Goal: Download file/media

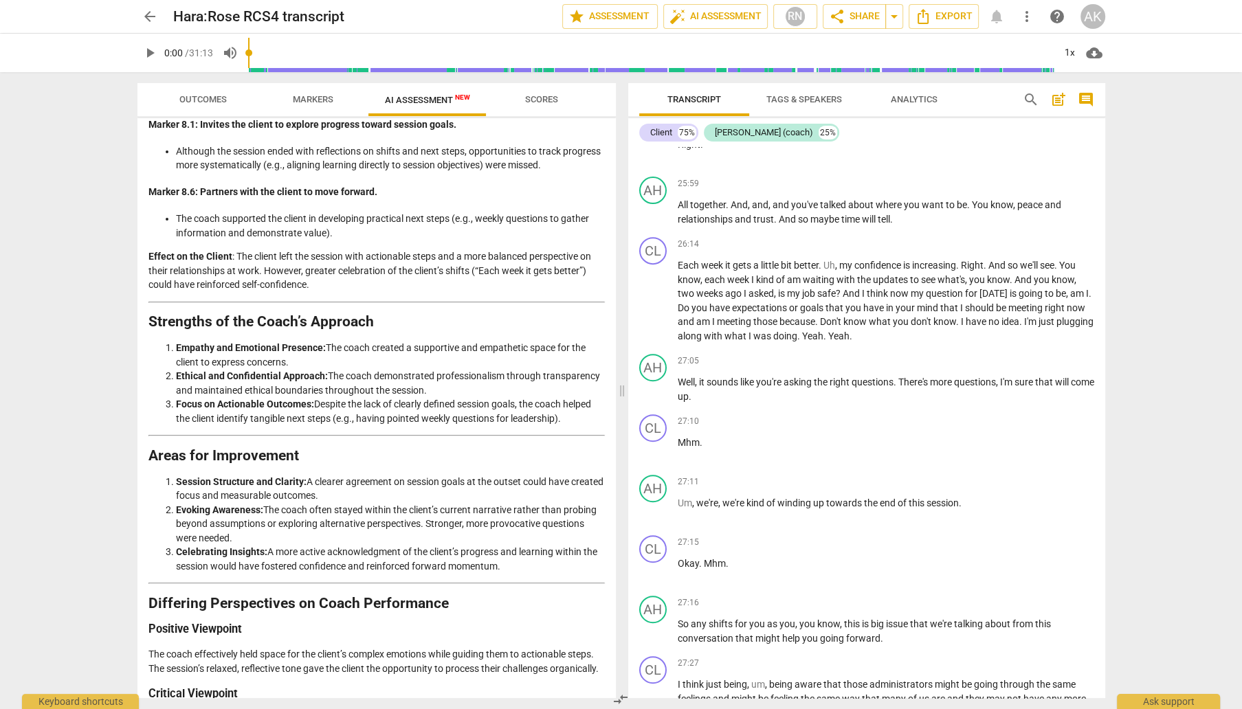
scroll to position [2264, 0]
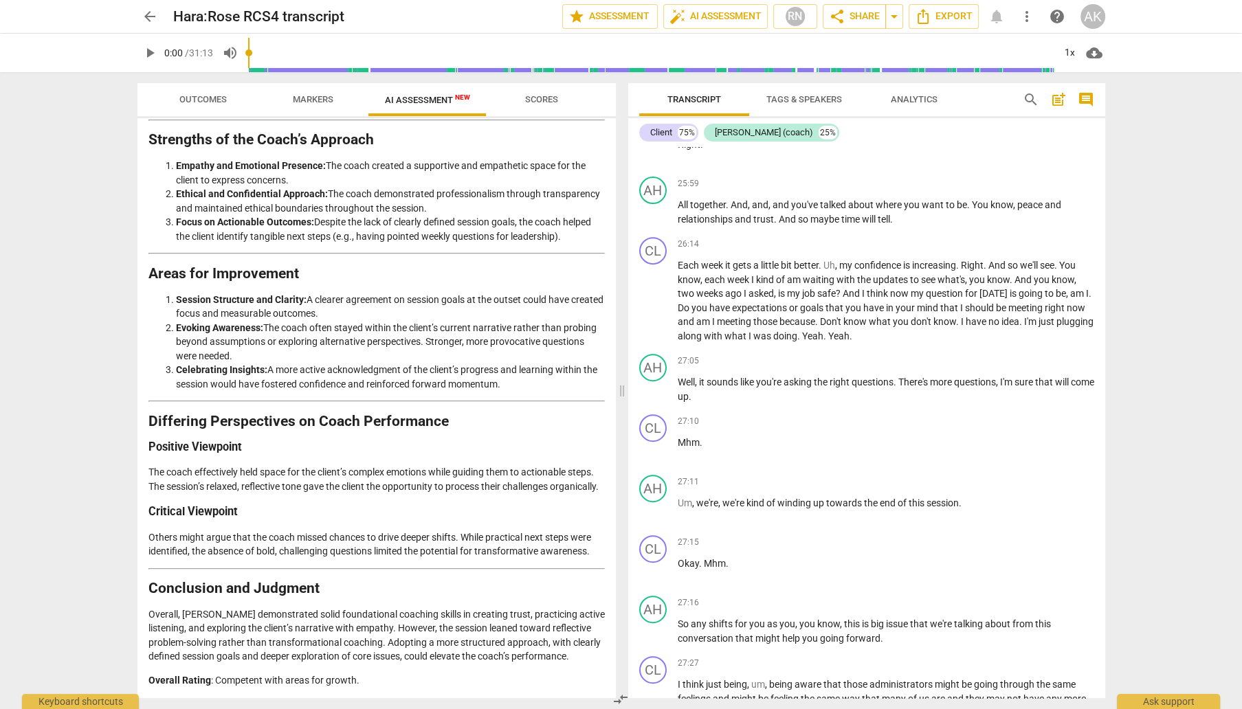
click at [306, 484] on p "The coach effectively held space for the client’s complex emotions while guidin…" at bounding box center [376, 479] width 456 height 28
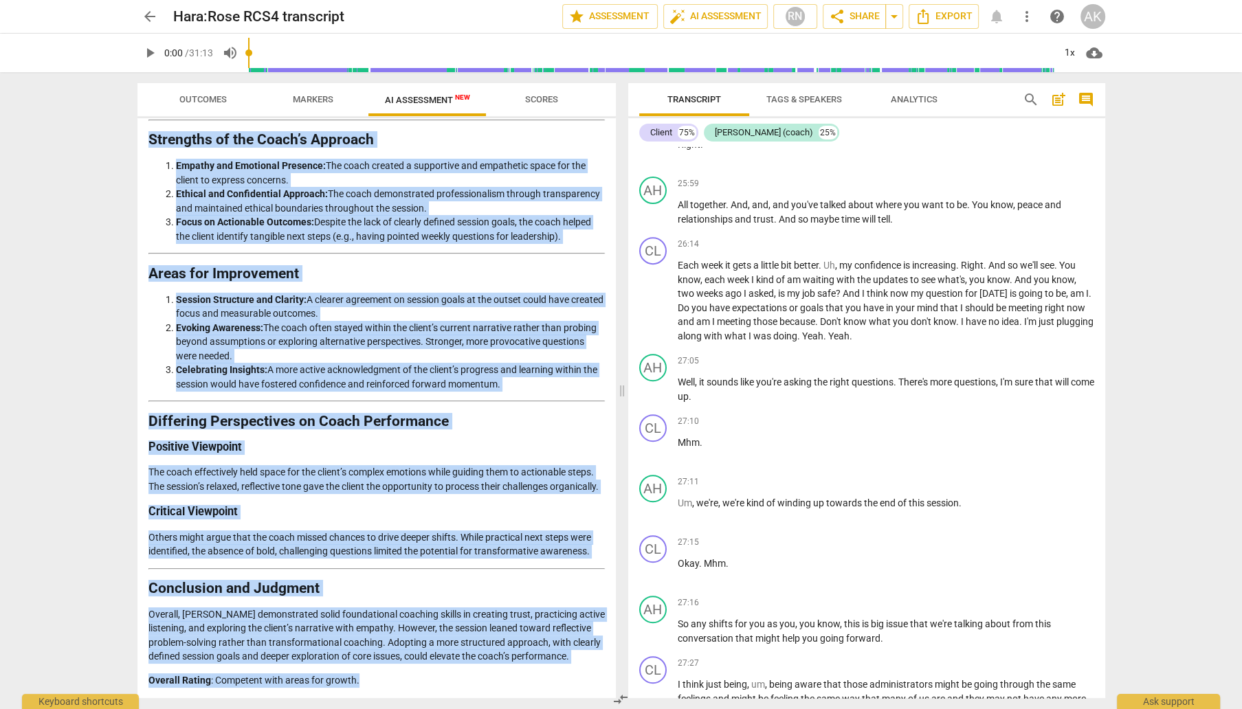
drag, startPoint x: 146, startPoint y: 149, endPoint x: 512, endPoint y: 703, distance: 664.1
click at [512, 703] on div "Outcomes Markers AI Assessment New Scores Disclaimer: AI can make mistakes. Con…" at bounding box center [373, 390] width 495 height 637
copy div "Loremips & Dolorsita Consecte ad eli Seddoeiu Tempori Utlabore Et dolo magnaali…"
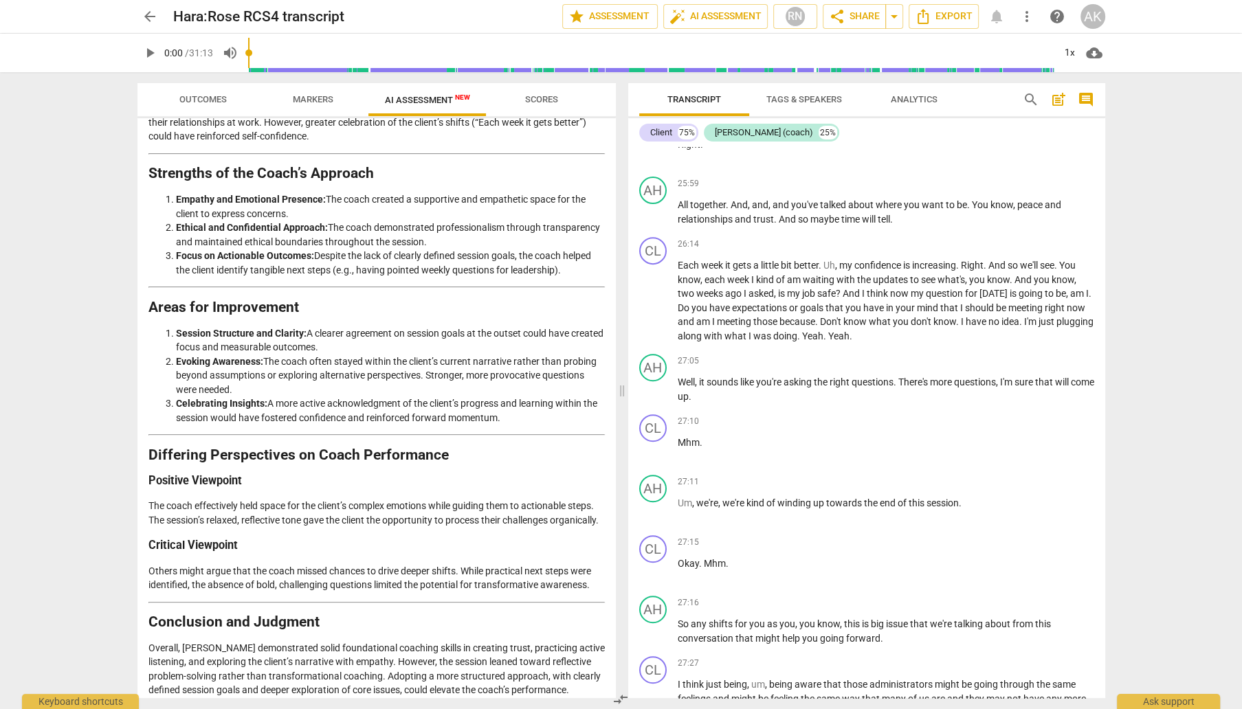
scroll to position [2195, 0]
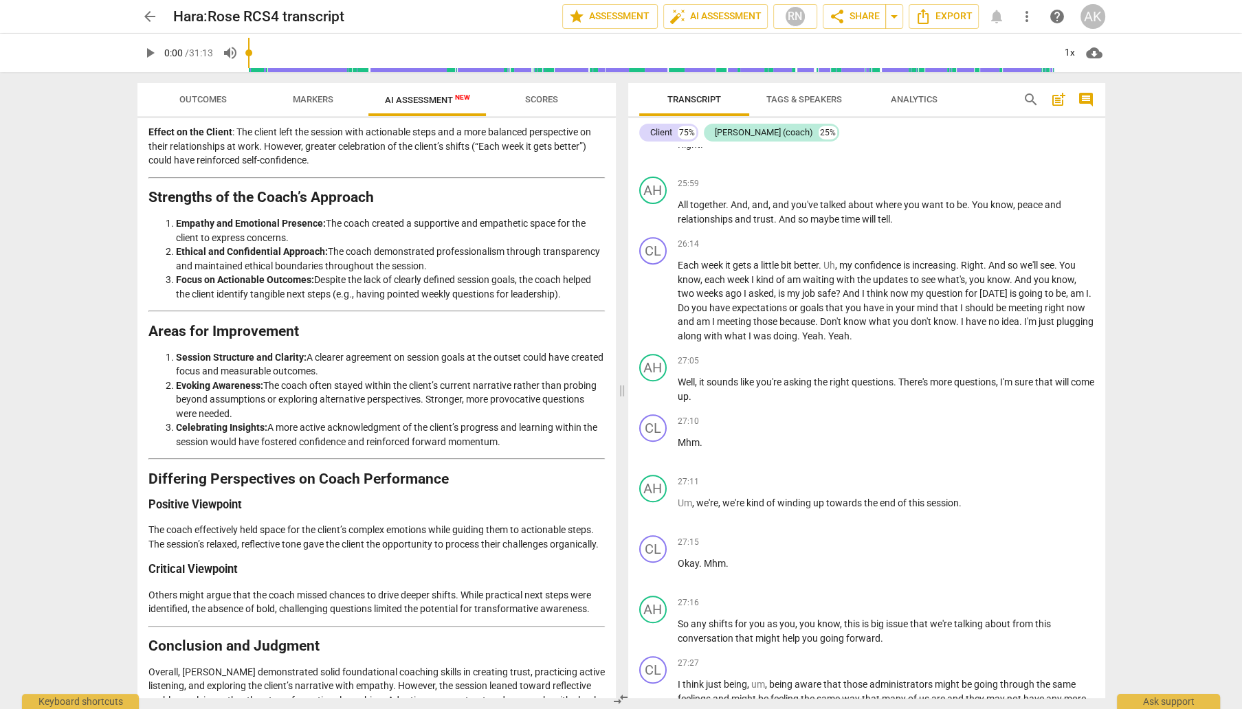
click at [146, 15] on span "arrow_back" at bounding box center [150, 16] width 16 height 16
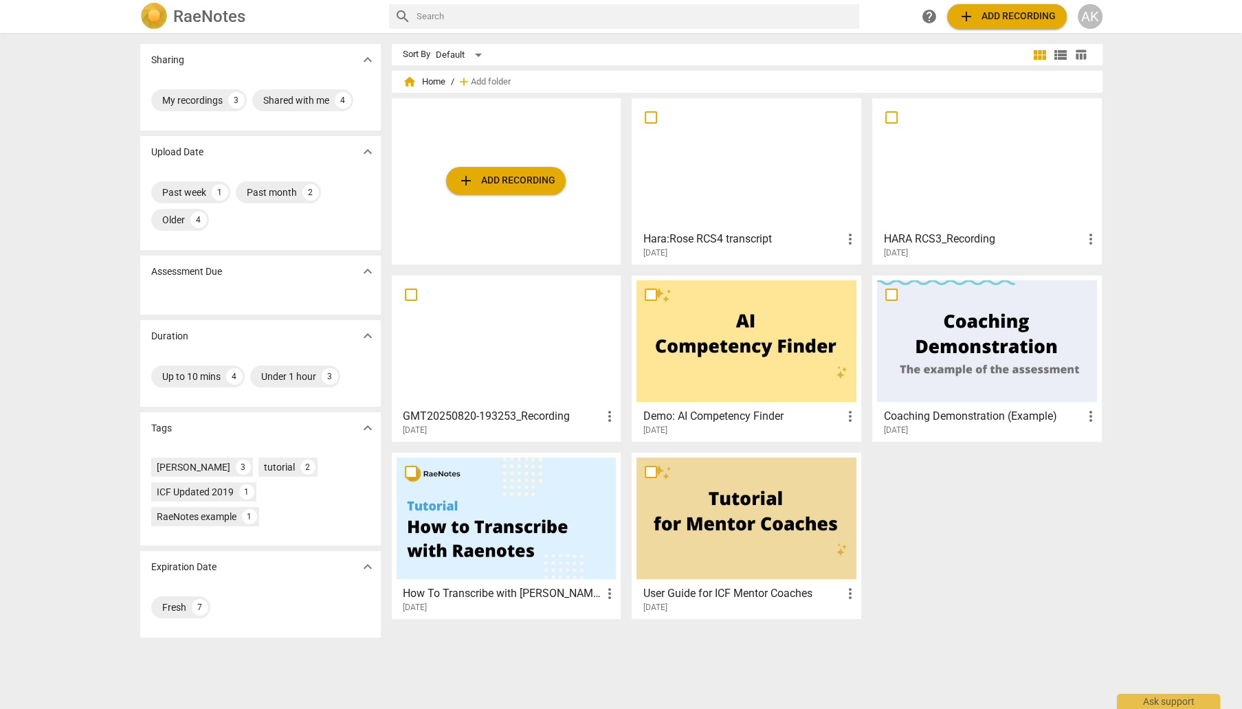
click at [948, 192] on div at bounding box center [987, 164] width 220 height 122
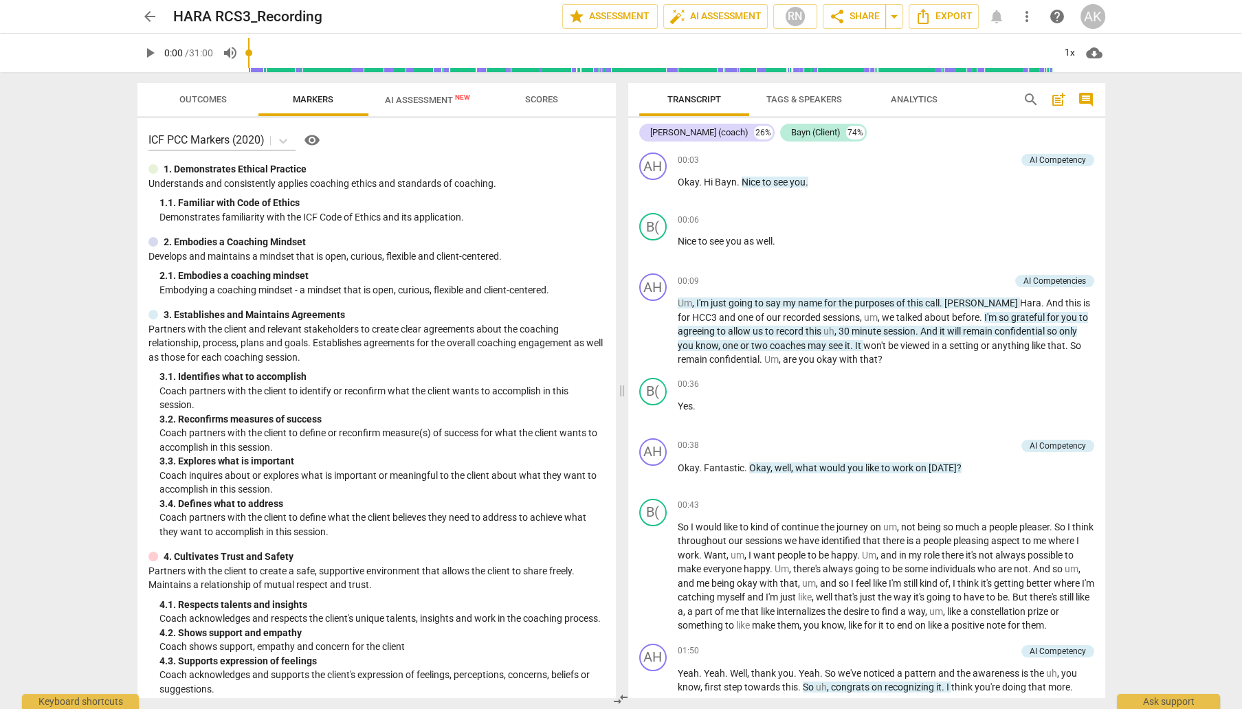
click at [405, 100] on span "AI Assessment New" at bounding box center [427, 100] width 85 height 10
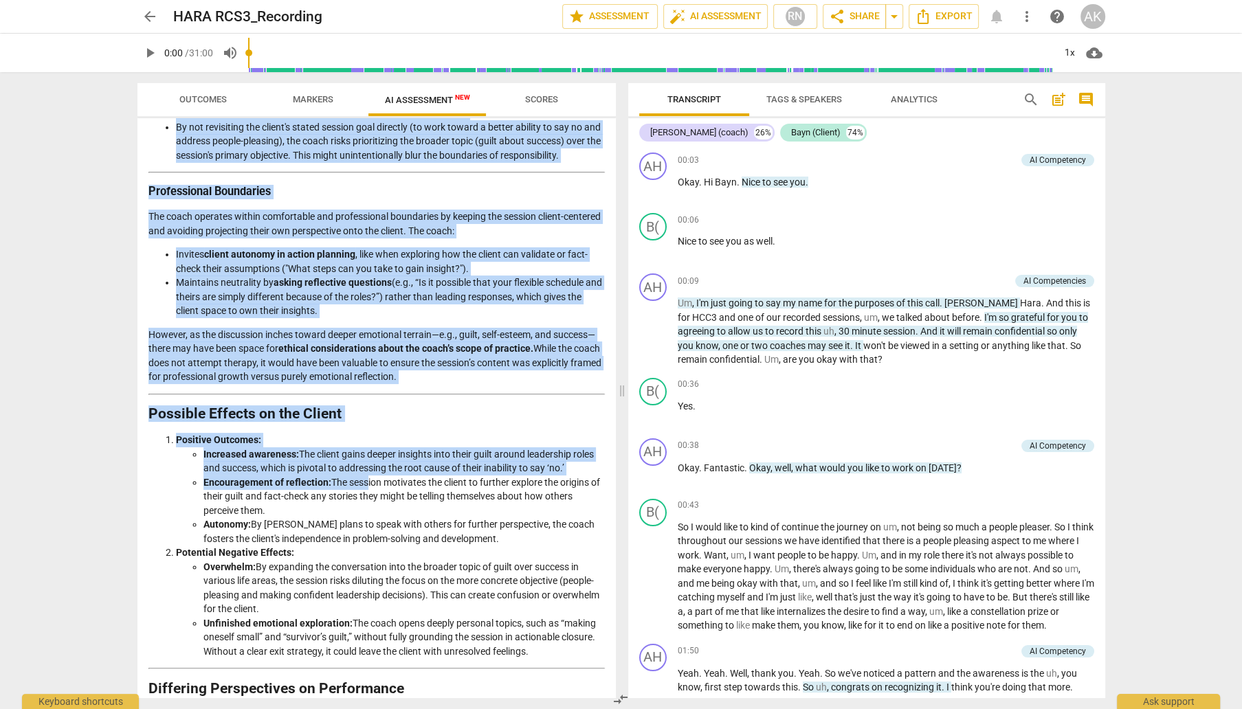
scroll to position [962, 0]
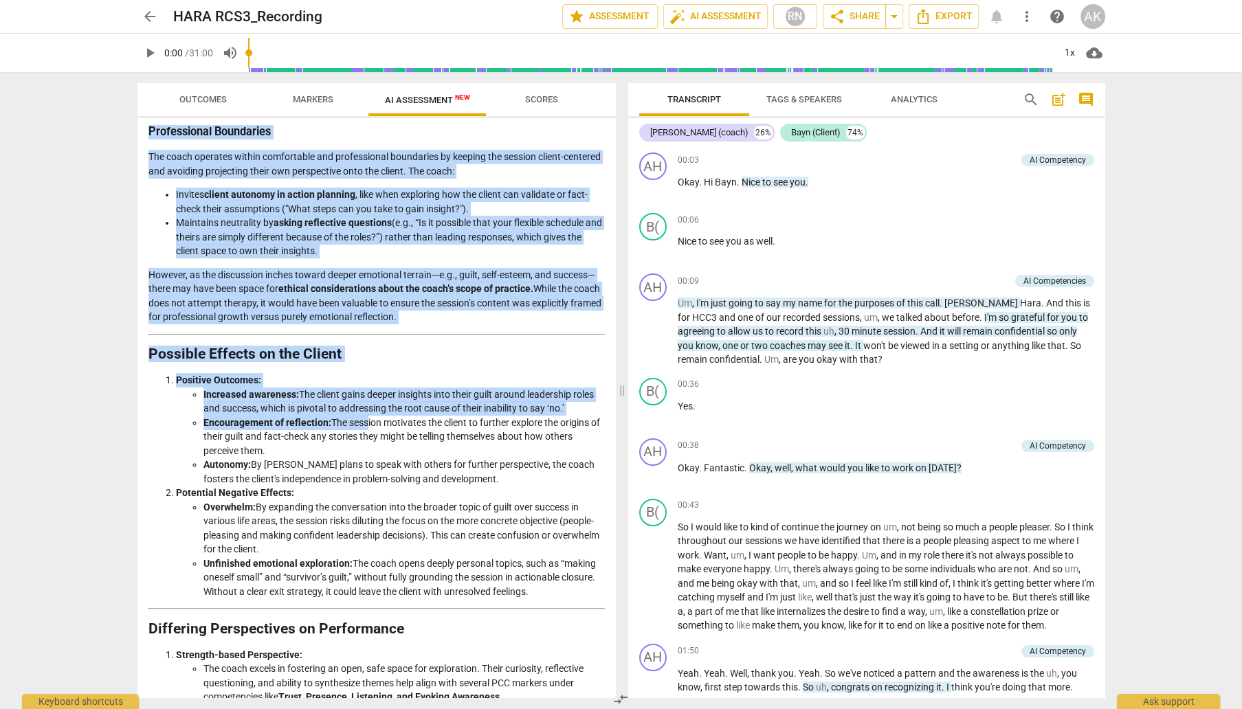
drag, startPoint x: 150, startPoint y: 156, endPoint x: 364, endPoint y: 431, distance: 348.2
click at [364, 431] on div "Coaching Session Assessment: Detailed Analysis and Evaluation Coach’s Approach …" at bounding box center [376, 155] width 456 height 1929
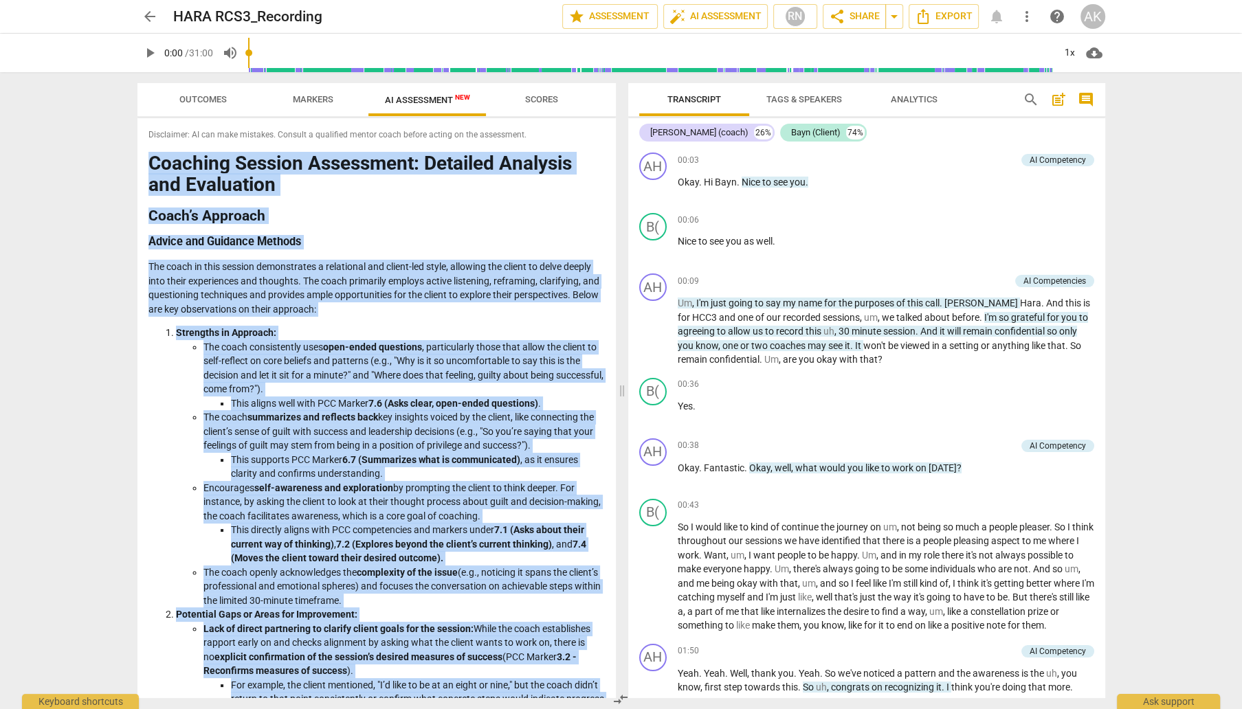
scroll to position [0, 0]
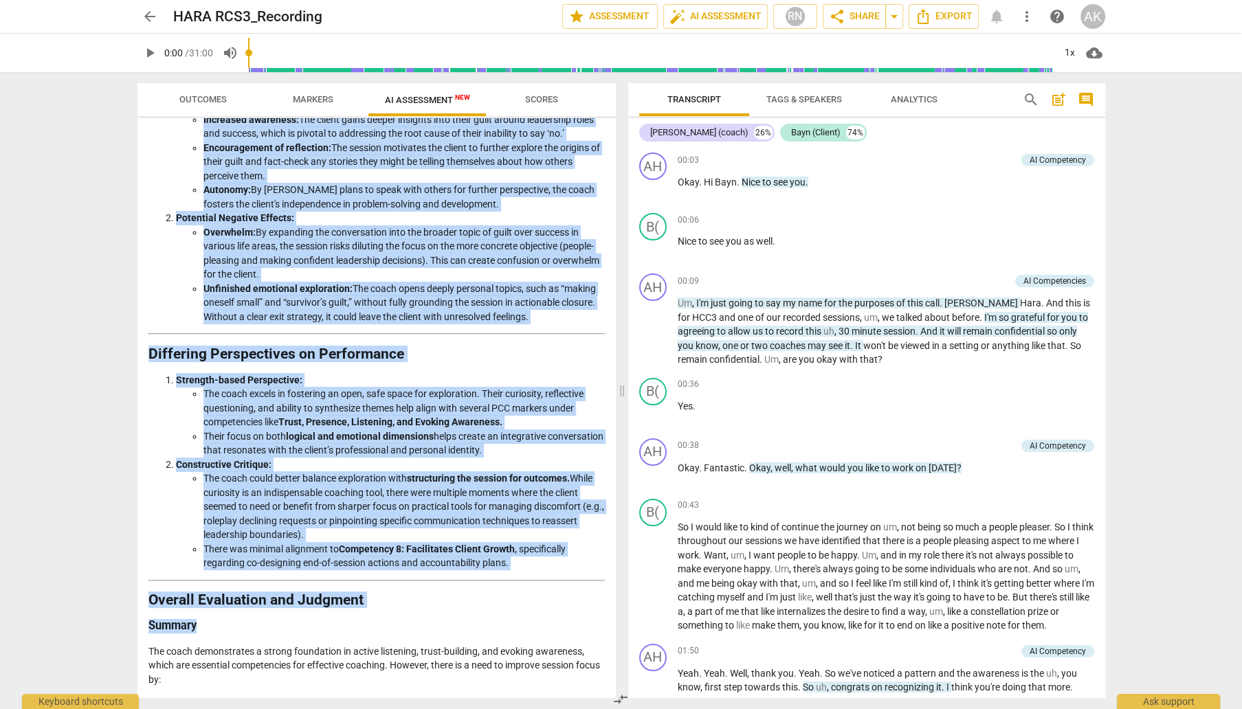
scroll to position [1408, 0]
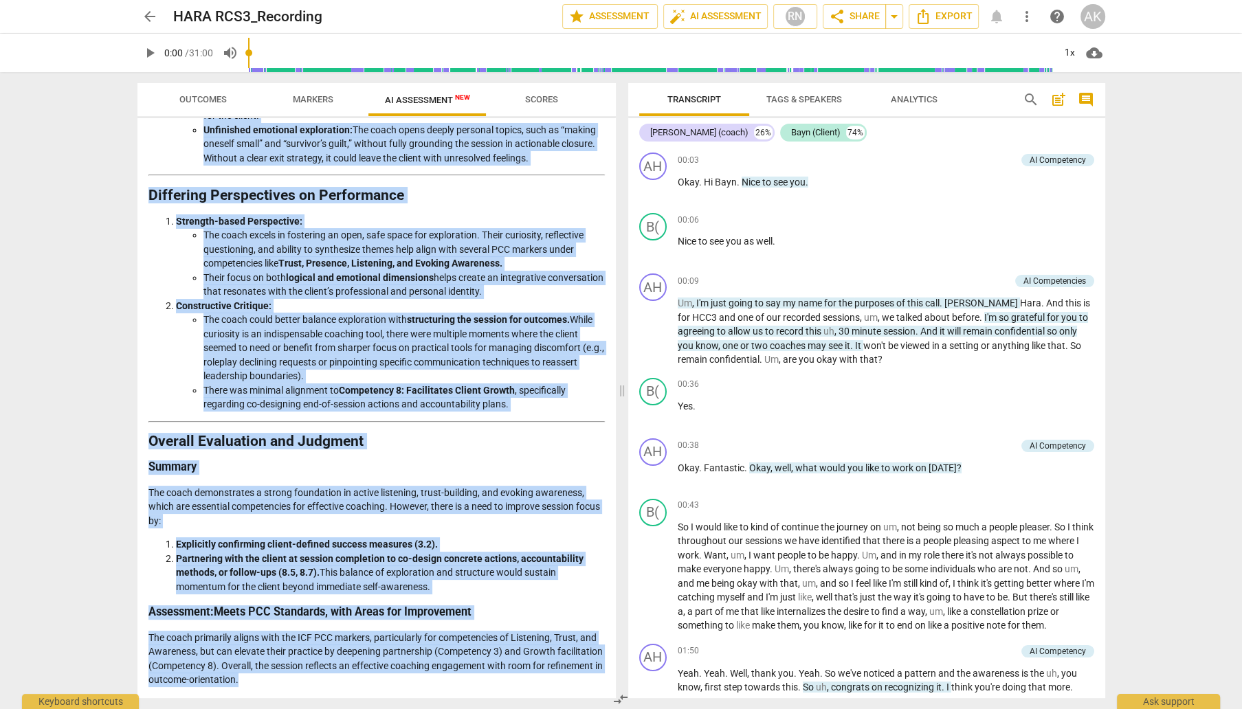
drag, startPoint x: 151, startPoint y: 162, endPoint x: 579, endPoint y: 686, distance: 677.0
copy div "Loremips Dolorsi Ametconsec: Adipisci Elitsedd eiu Temporinci Utlab’e Dolorema …"
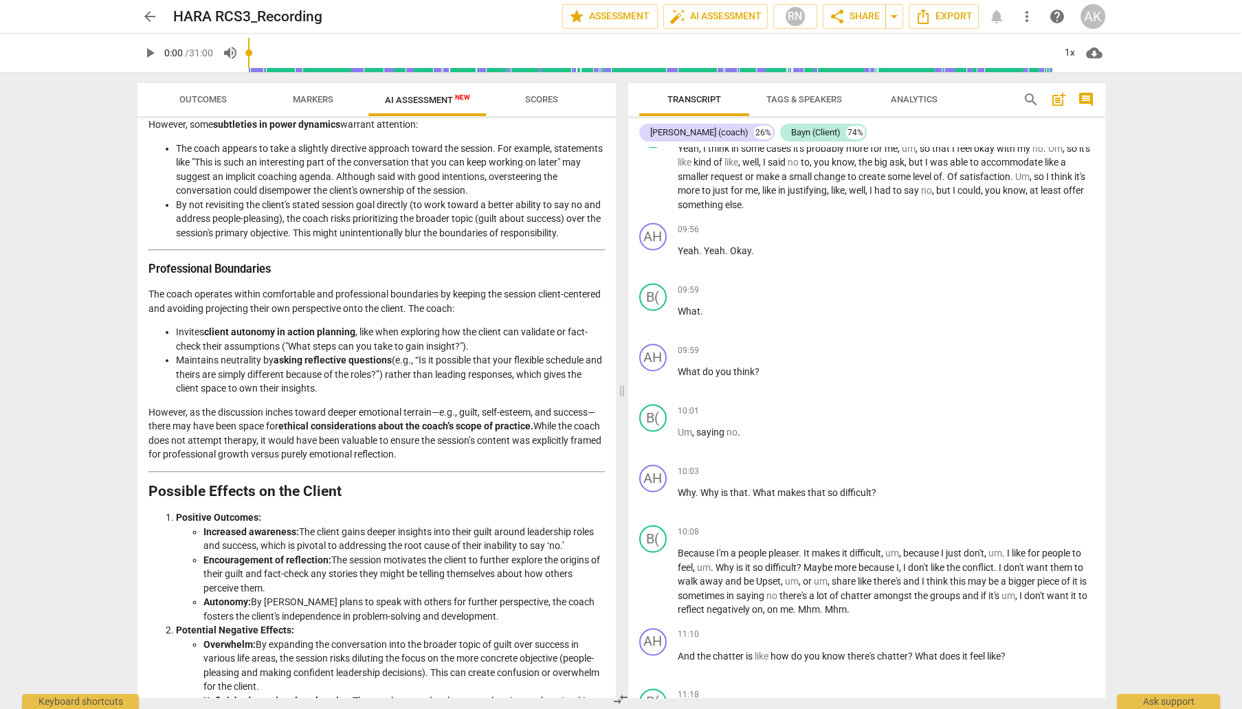
scroll to position [1943, 0]
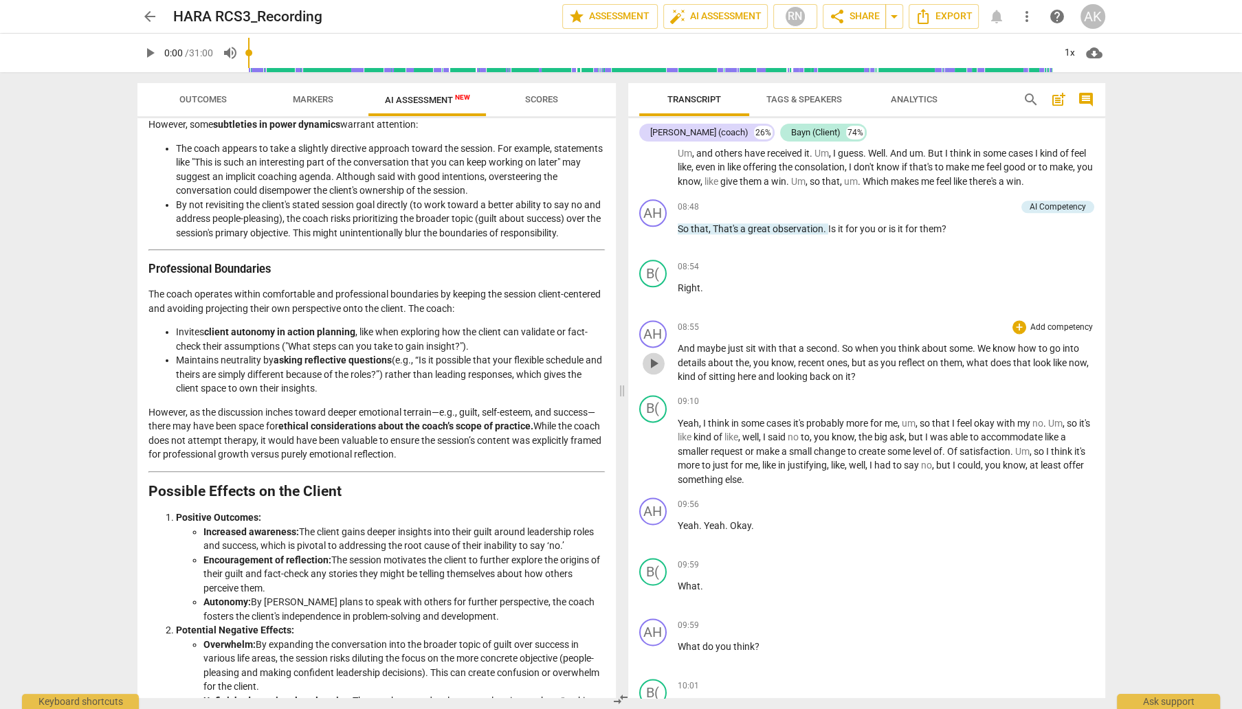
click at [656, 372] on span "play_arrow" at bounding box center [653, 363] width 16 height 16
click at [656, 372] on span "pause" at bounding box center [653, 363] width 16 height 16
click at [656, 372] on span "play_arrow" at bounding box center [653, 363] width 16 height 16
click at [656, 372] on span "pause" at bounding box center [653, 363] width 16 height 16
click at [656, 372] on span "play_arrow" at bounding box center [653, 363] width 16 height 16
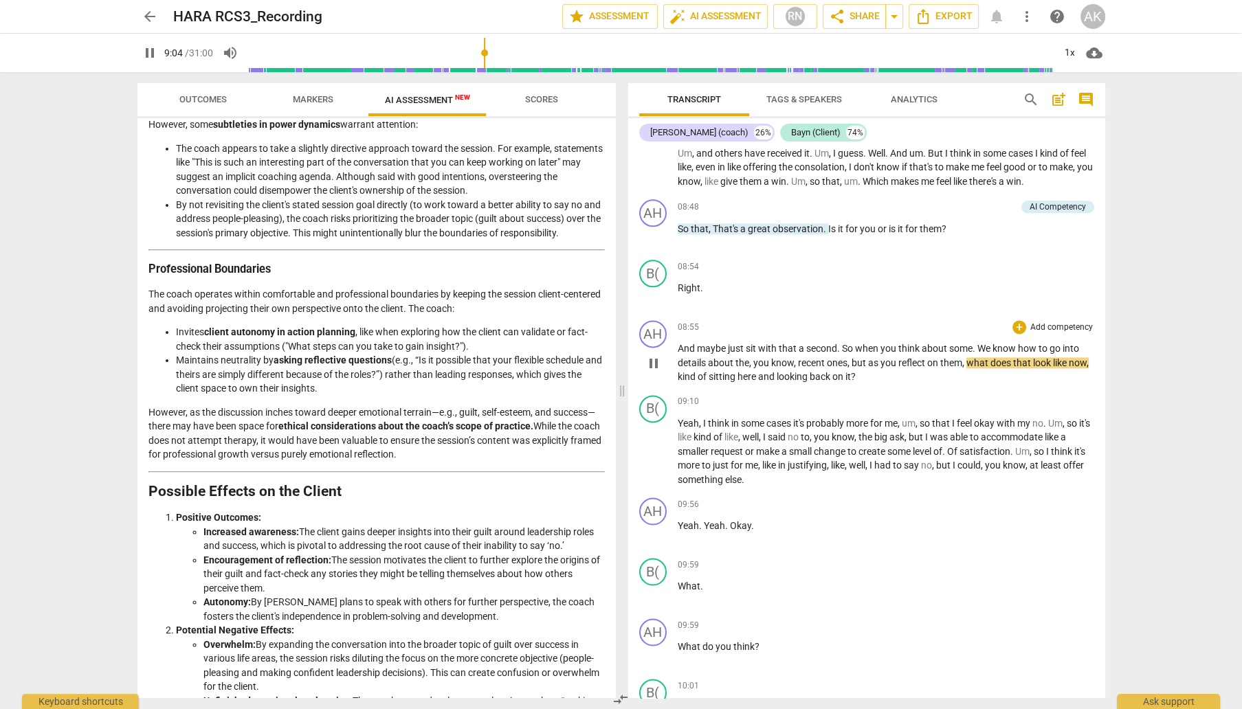
click at [656, 372] on span "pause" at bounding box center [653, 363] width 16 height 16
click at [683, 354] on span "And" at bounding box center [687, 348] width 19 height 11
click at [658, 372] on span "play_arrow" at bounding box center [653, 363] width 16 height 16
click at [683, 354] on span "And" at bounding box center [687, 348] width 19 height 11
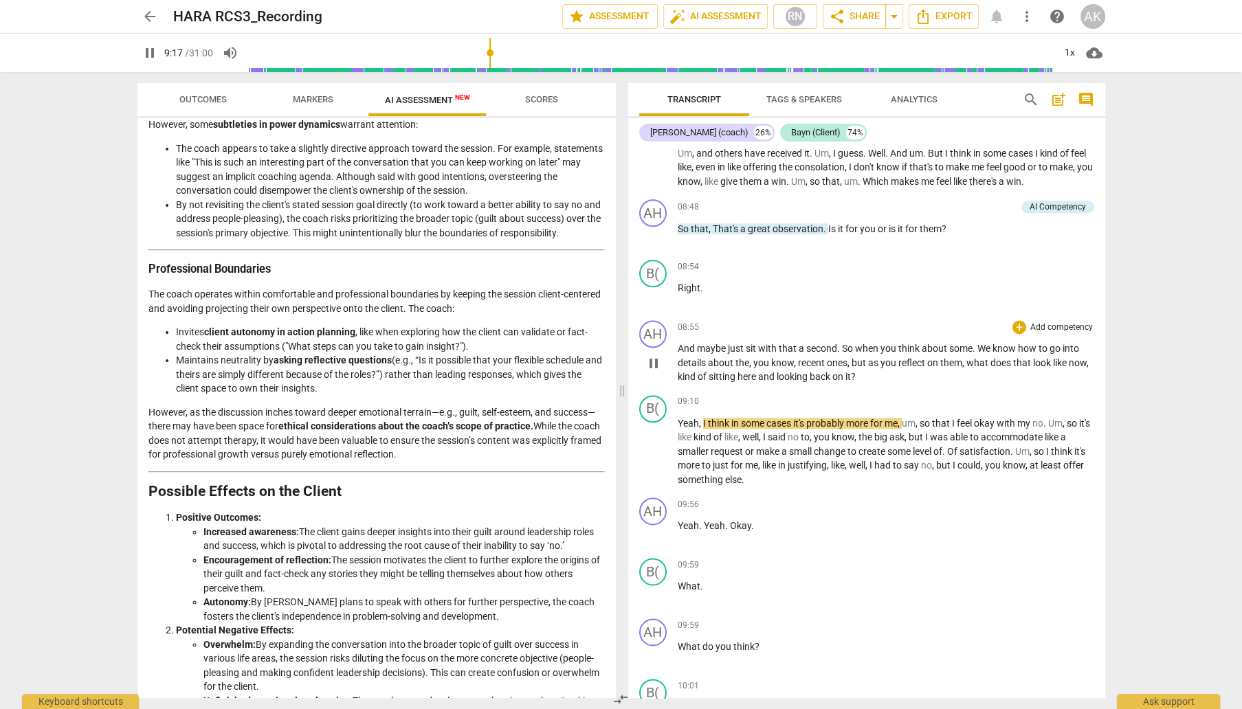
click at [654, 372] on span "pause" at bounding box center [653, 363] width 16 height 16
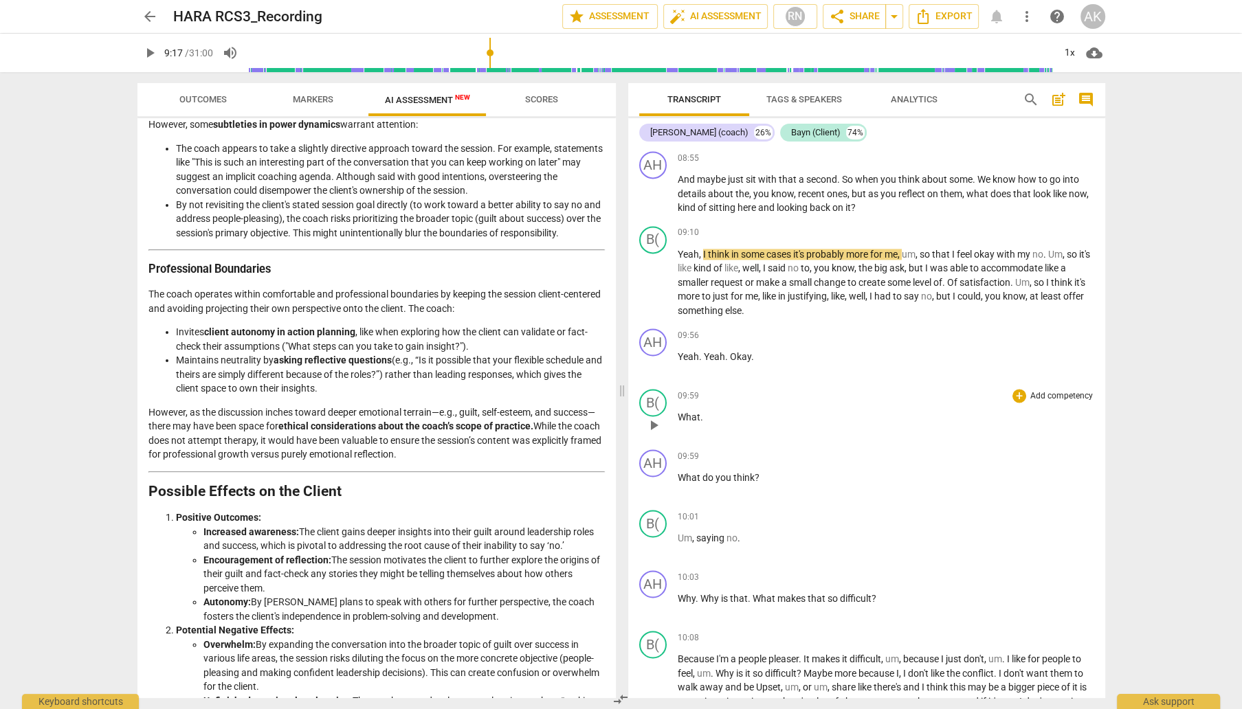
scroll to position [2287, 0]
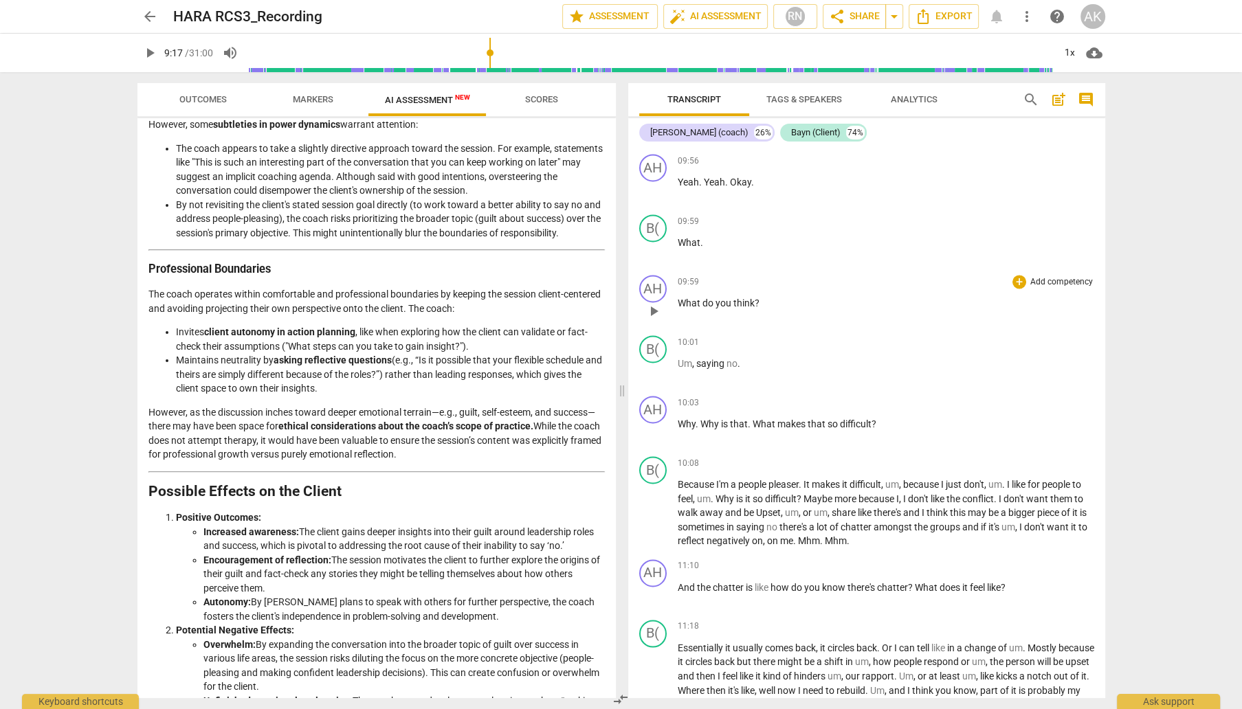
click at [656, 320] on span "play_arrow" at bounding box center [653, 311] width 16 height 16
click at [656, 320] on span "pause" at bounding box center [653, 311] width 16 height 16
click at [648, 242] on div "B(" at bounding box center [652, 227] width 27 height 27
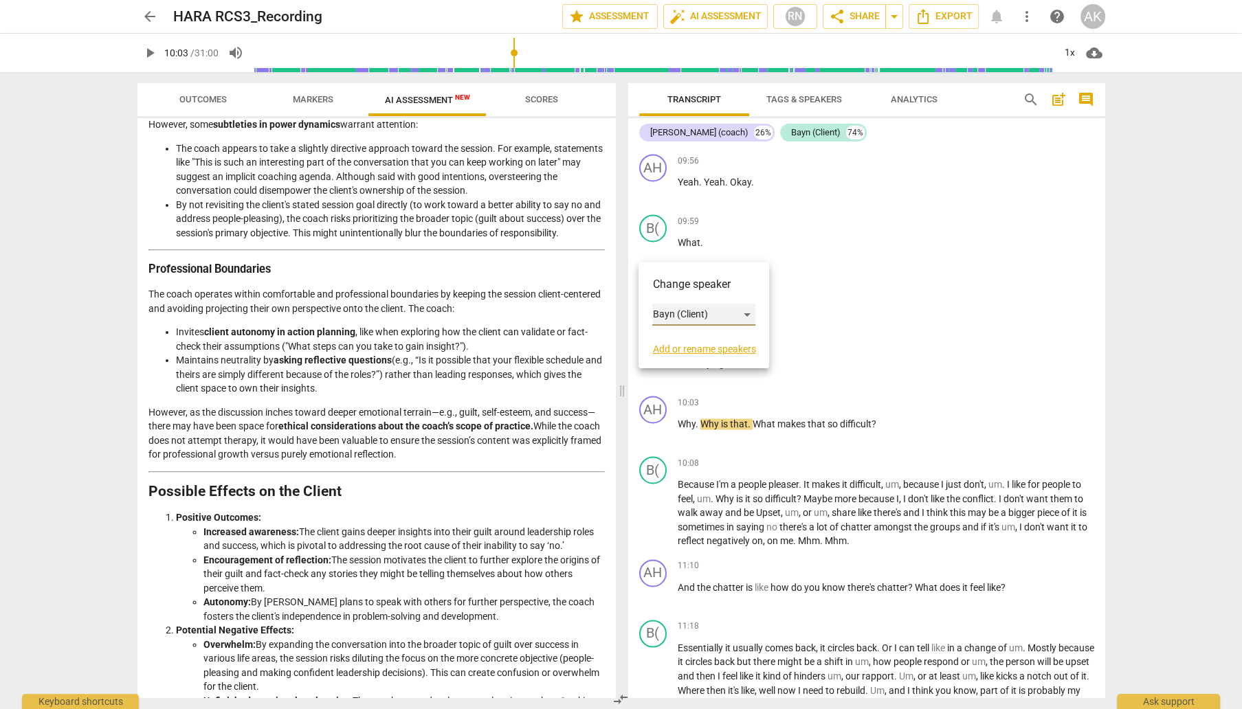
click at [682, 313] on div "Bayn (Client)" at bounding box center [703, 315] width 103 height 22
click at [684, 284] on li "[PERSON_NAME] (coach)" at bounding box center [717, 289] width 131 height 26
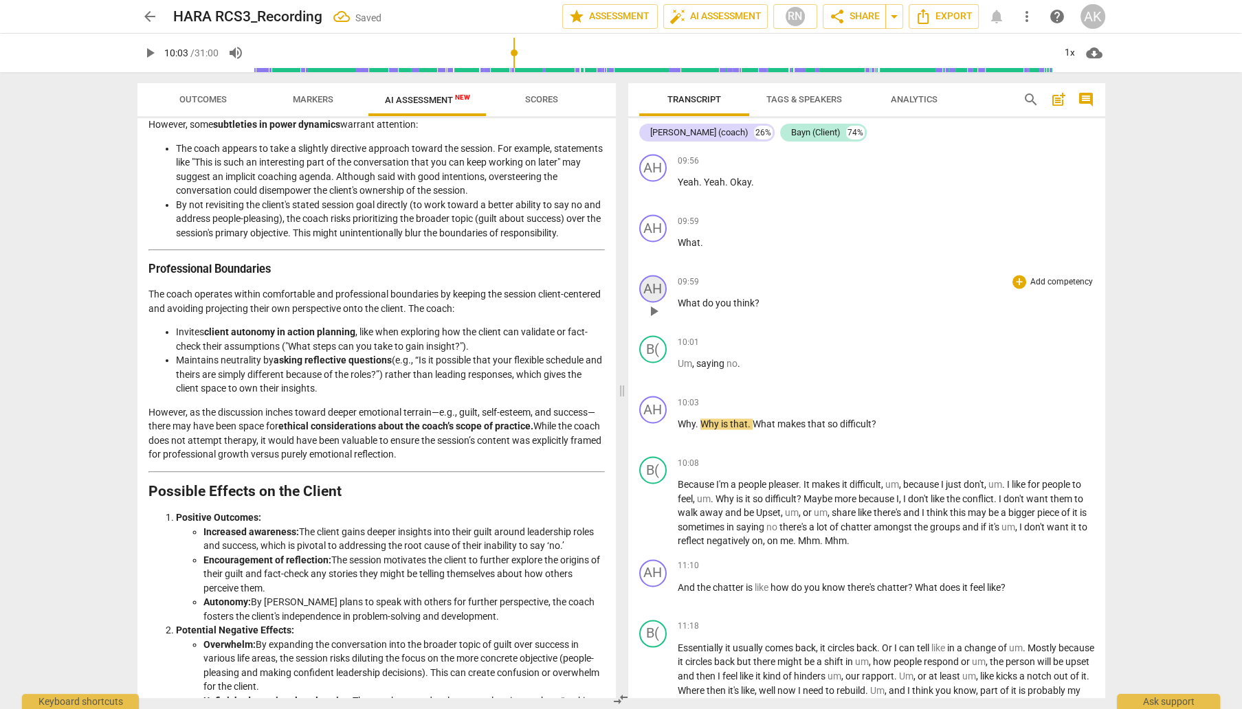
click at [656, 302] on div "AH" at bounding box center [652, 288] width 27 height 27
click at [859, 340] on div at bounding box center [621, 354] width 1242 height 709
click at [649, 363] on div "B(" at bounding box center [652, 348] width 27 height 27
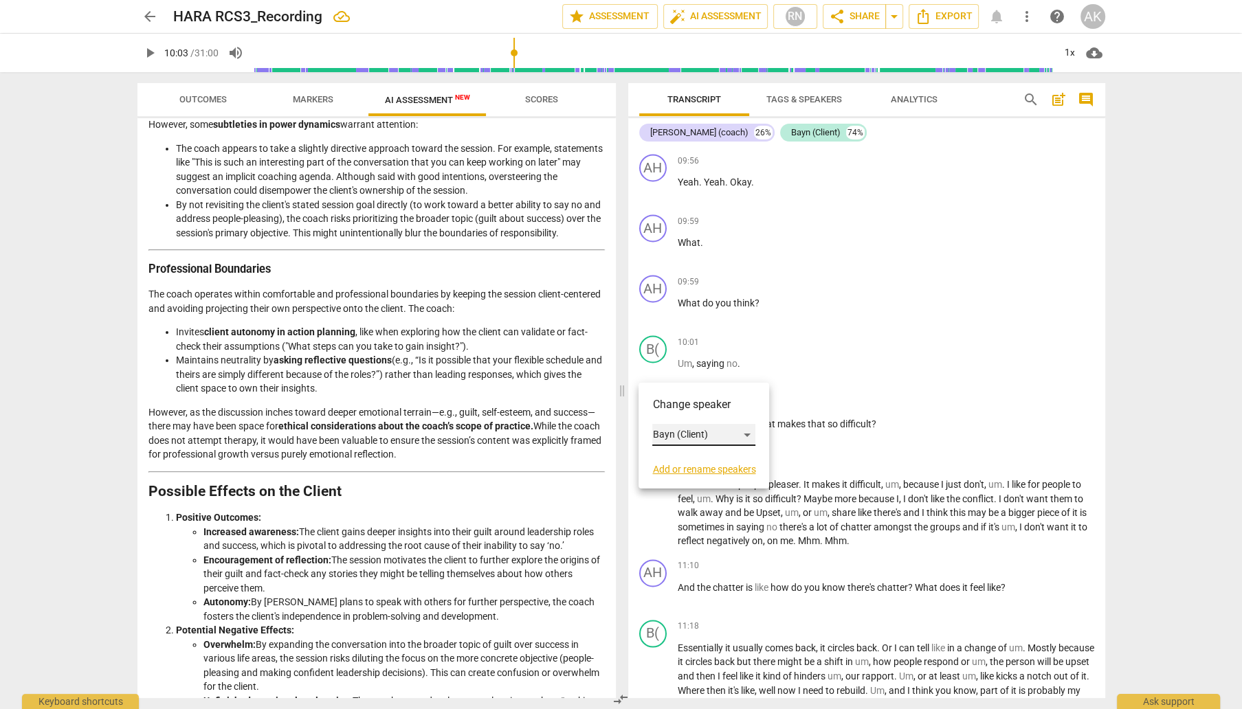
click at [709, 431] on div "Bayn (Client)" at bounding box center [703, 435] width 103 height 22
click at [709, 410] on li "[PERSON_NAME] (coach)" at bounding box center [717, 409] width 131 height 26
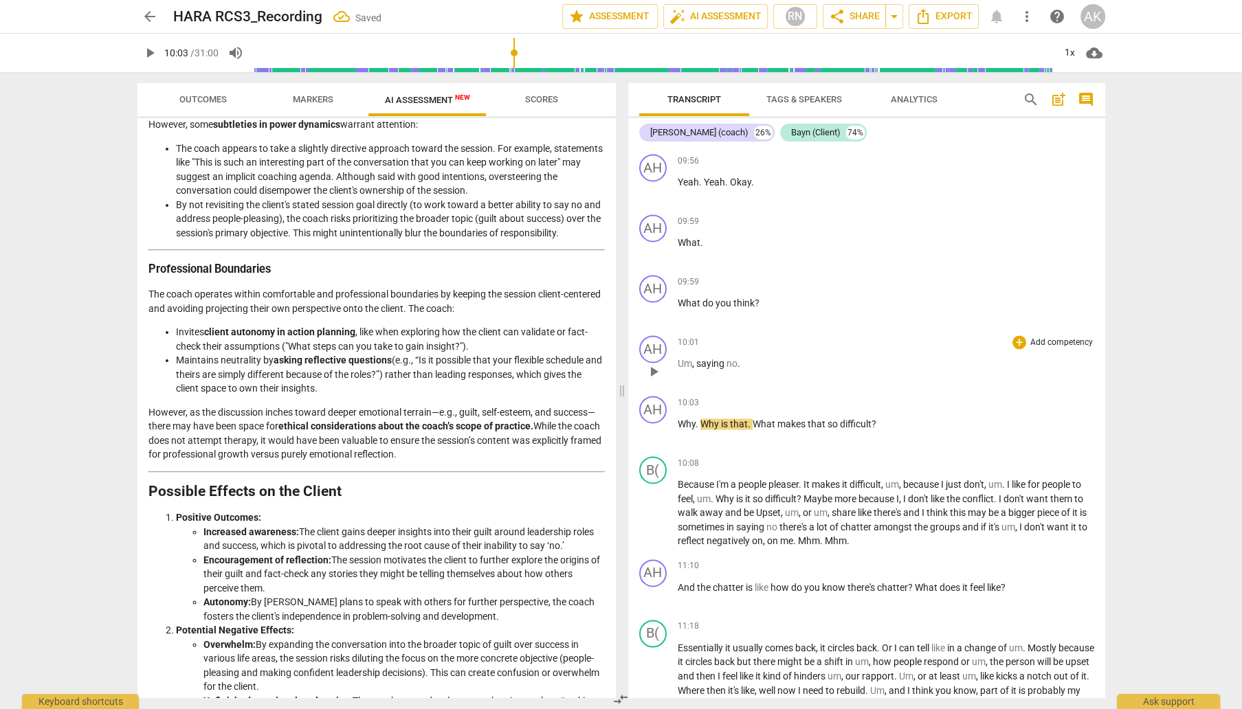
click at [854, 371] on p "Um , saying no ." at bounding box center [886, 364] width 416 height 14
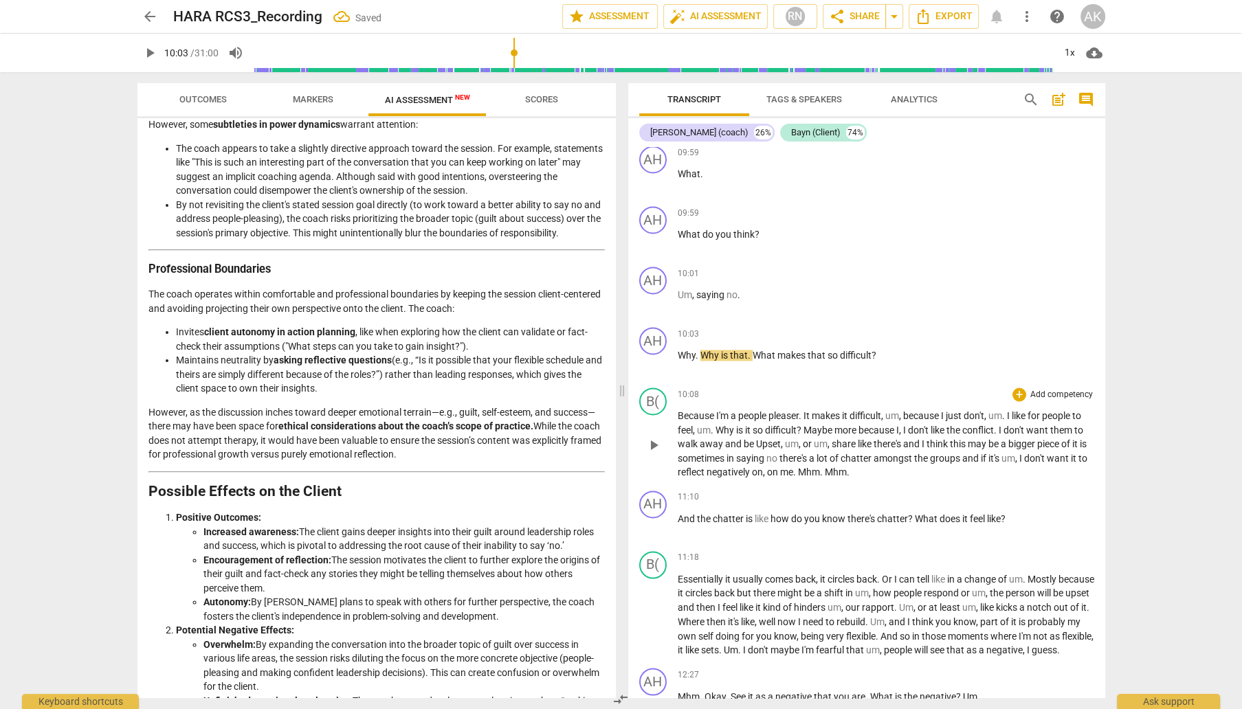
scroll to position [2424, 0]
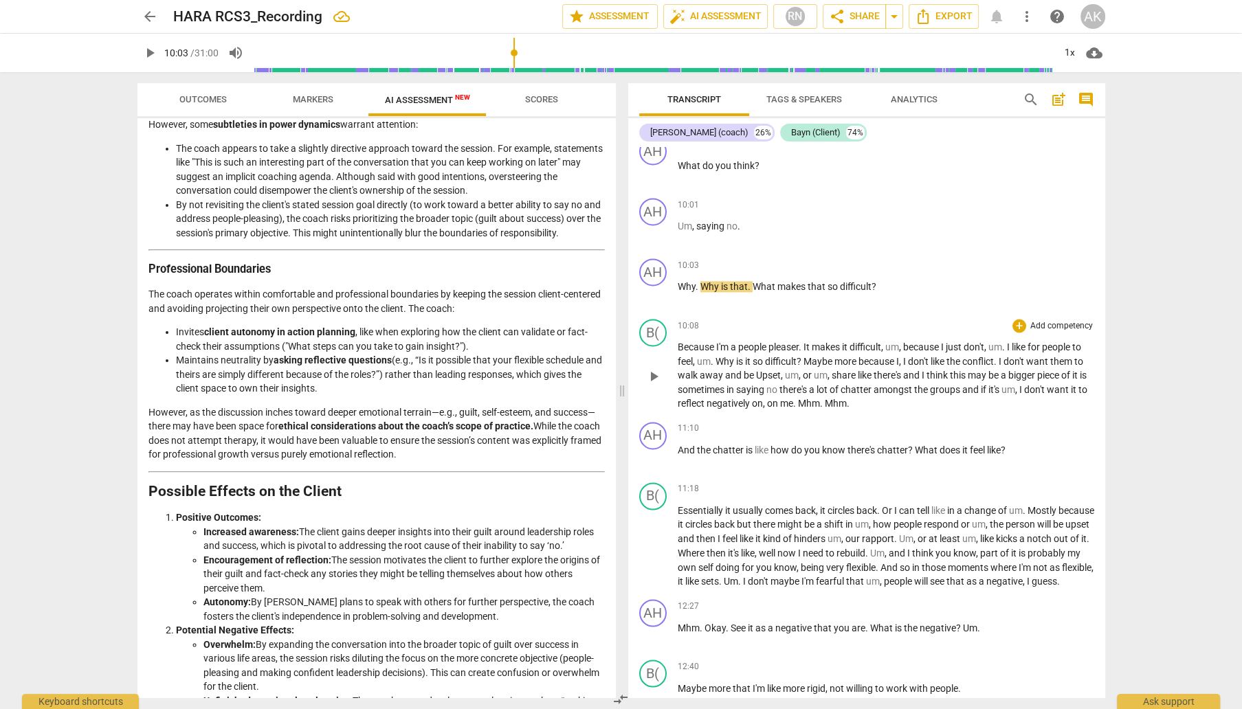
click at [658, 385] on span "play_arrow" at bounding box center [653, 376] width 16 height 16
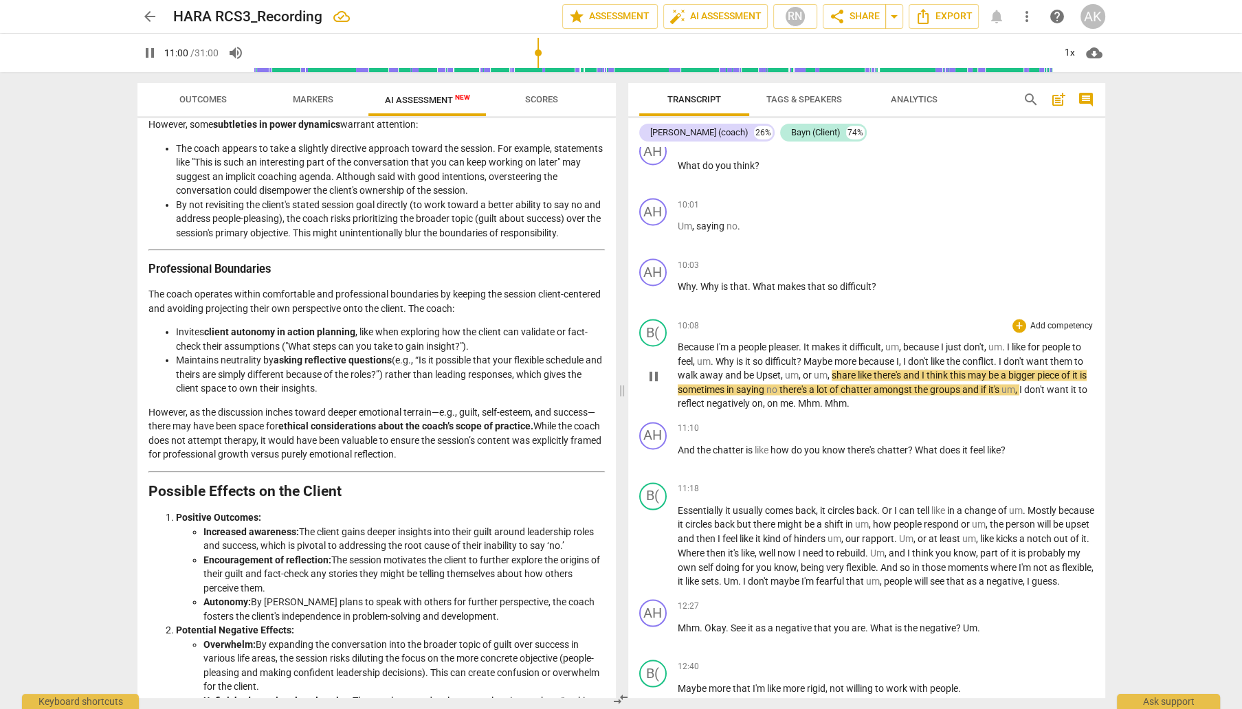
click at [654, 385] on span "pause" at bounding box center [653, 376] width 16 height 16
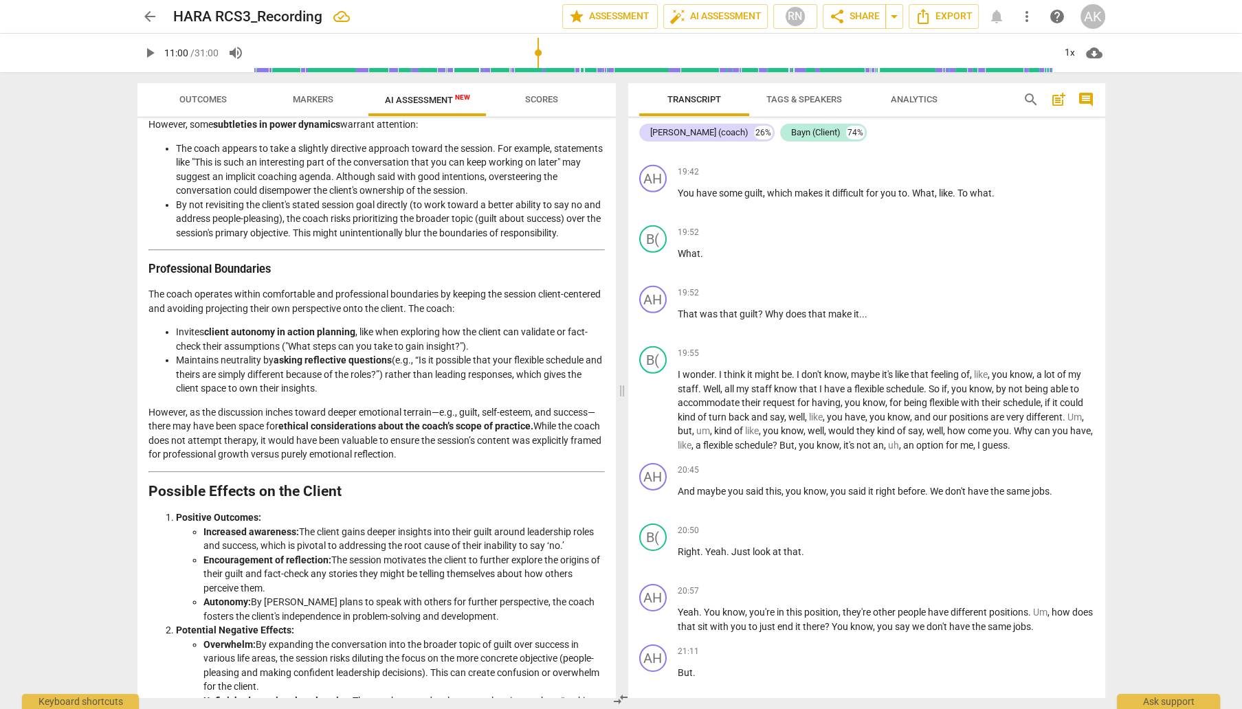
scroll to position [4692, 0]
click at [658, 252] on div "B(" at bounding box center [652, 238] width 27 height 27
click at [667, 348] on div "Bayn (Client)" at bounding box center [703, 344] width 103 height 22
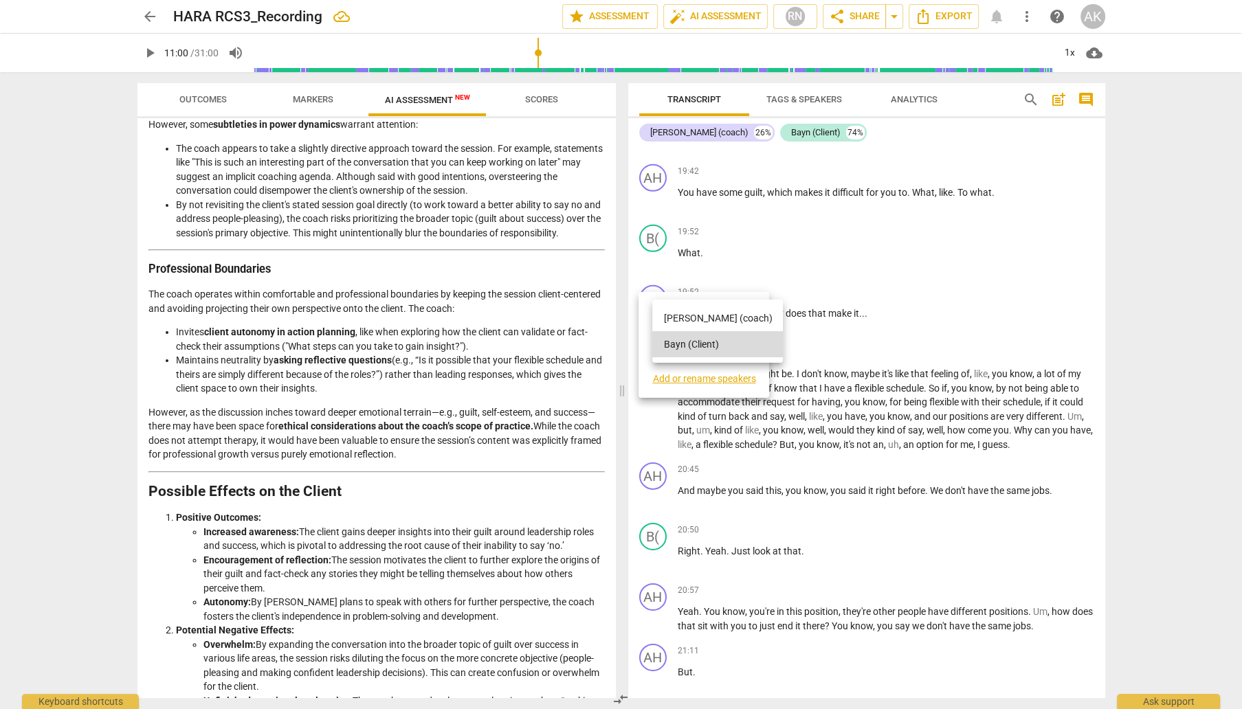
click at [676, 320] on li "[PERSON_NAME] (coach)" at bounding box center [717, 318] width 131 height 26
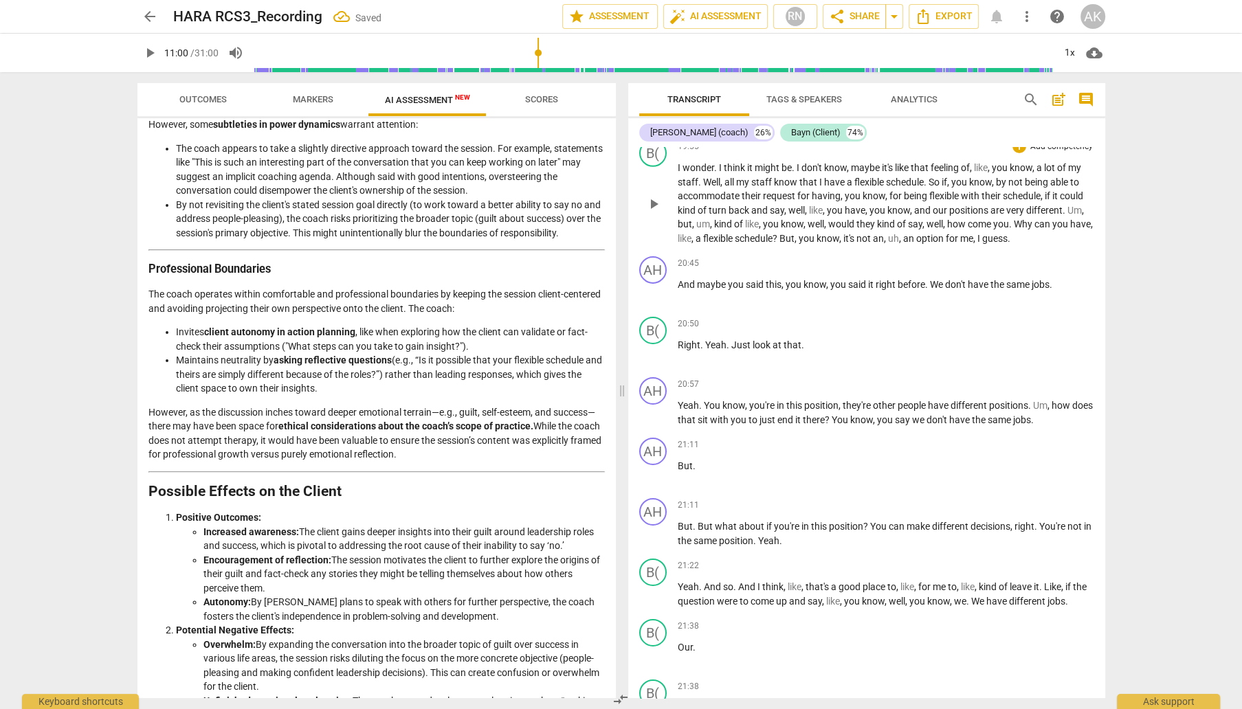
scroll to position [4898, 0]
click at [656, 362] on span "play_arrow" at bounding box center [653, 353] width 16 height 16
click at [656, 362] on span "pause" at bounding box center [653, 353] width 16 height 16
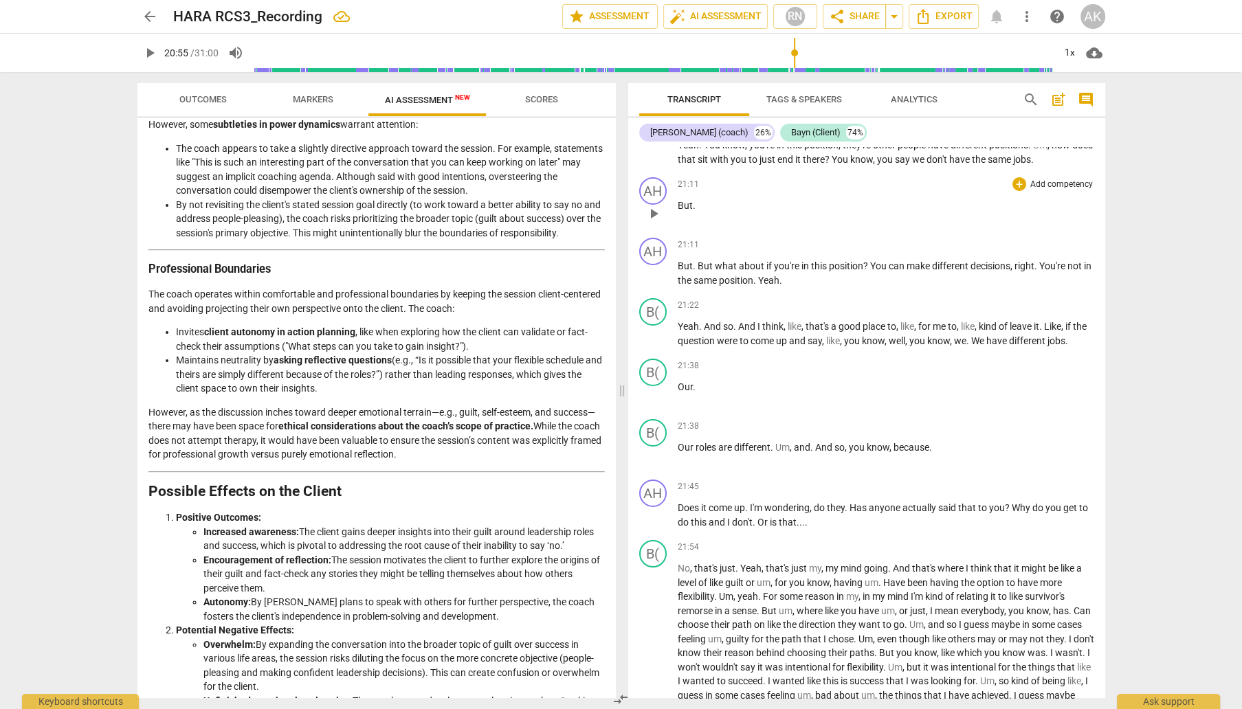
scroll to position [5173, 0]
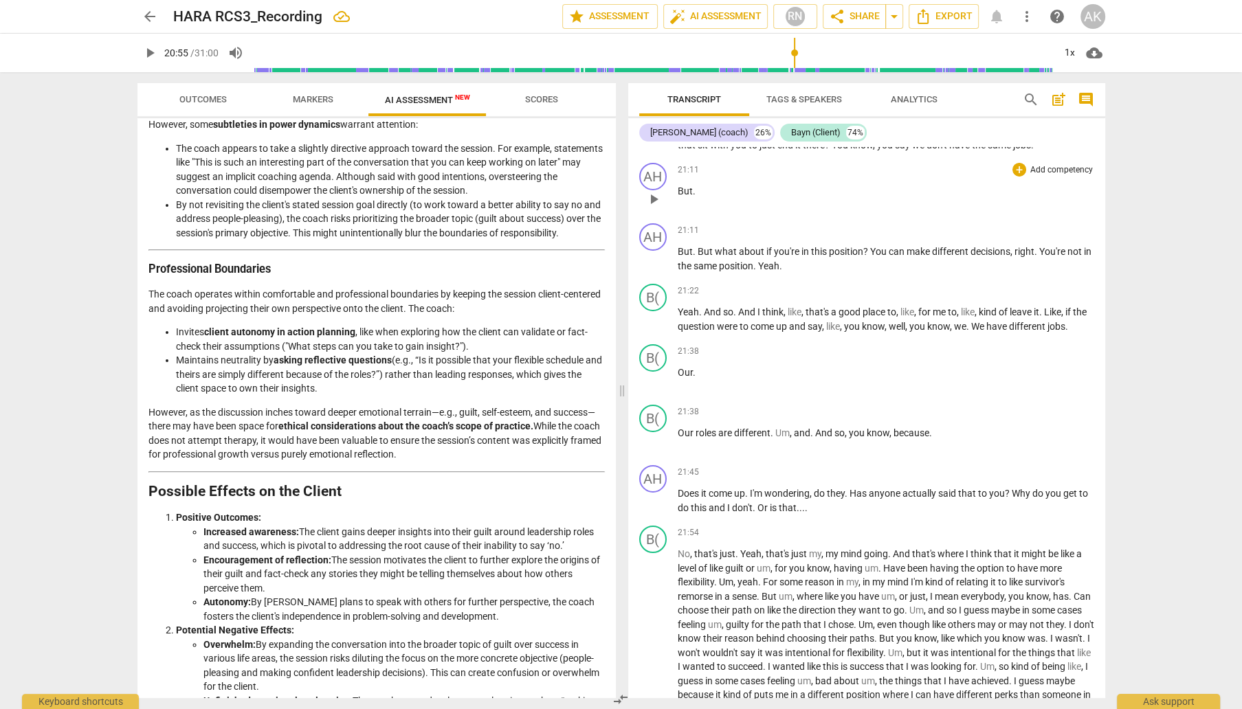
click at [656, 208] on span "play_arrow" at bounding box center [653, 199] width 16 height 16
click at [656, 208] on span "pause" at bounding box center [653, 199] width 16 height 16
click at [784, 358] on div "21:38 + Add competency keyboard_arrow_right" at bounding box center [886, 351] width 416 height 14
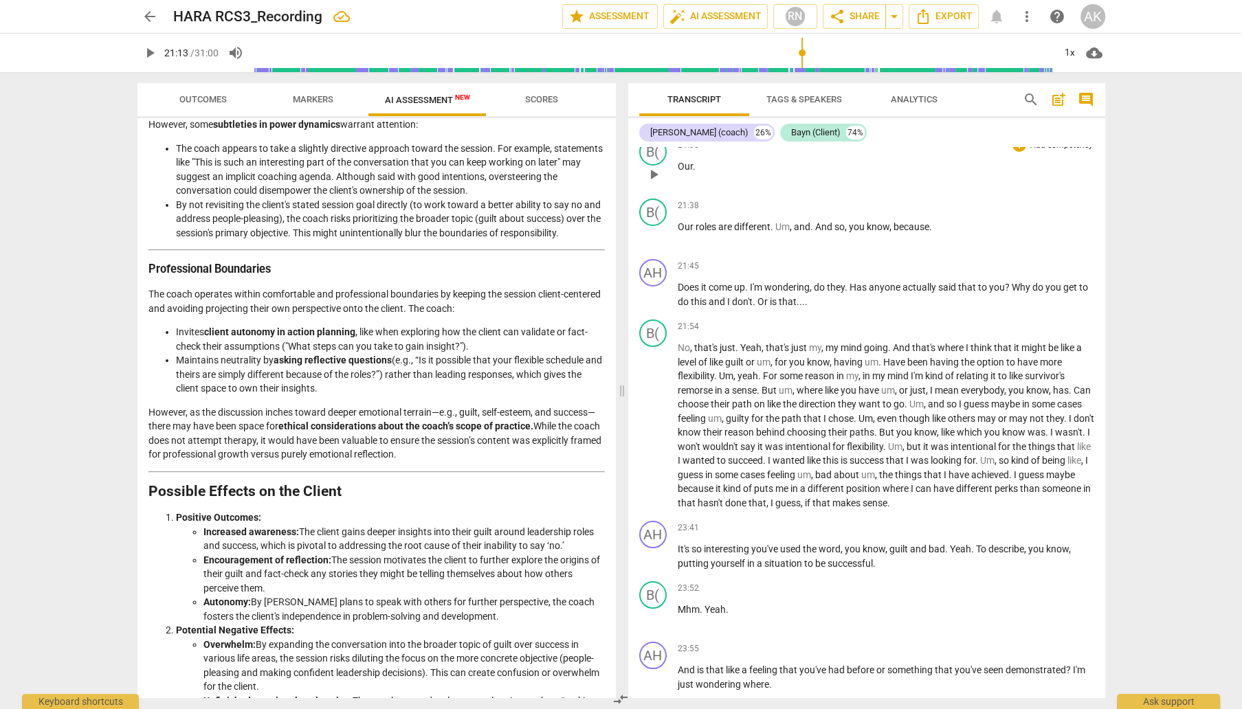
scroll to position [5448, 0]
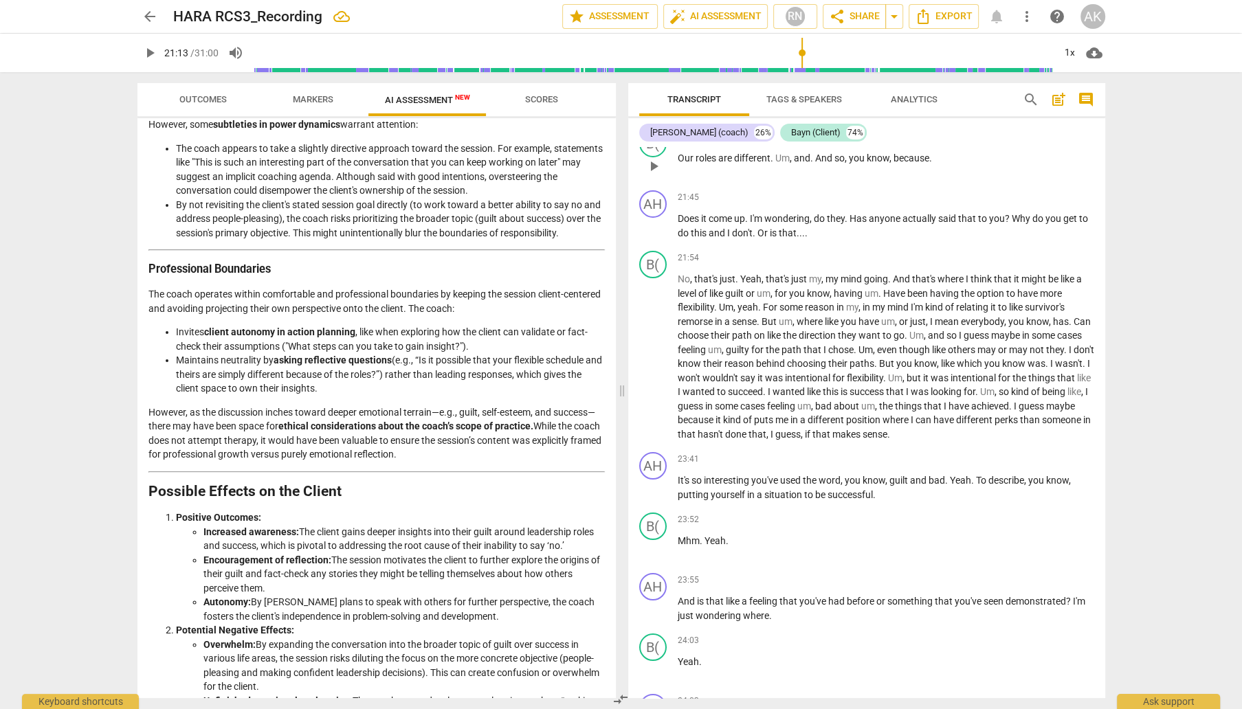
click at [656, 175] on span "play_arrow" at bounding box center [653, 166] width 16 height 16
click at [654, 366] on span "pause" at bounding box center [653, 358] width 16 height 16
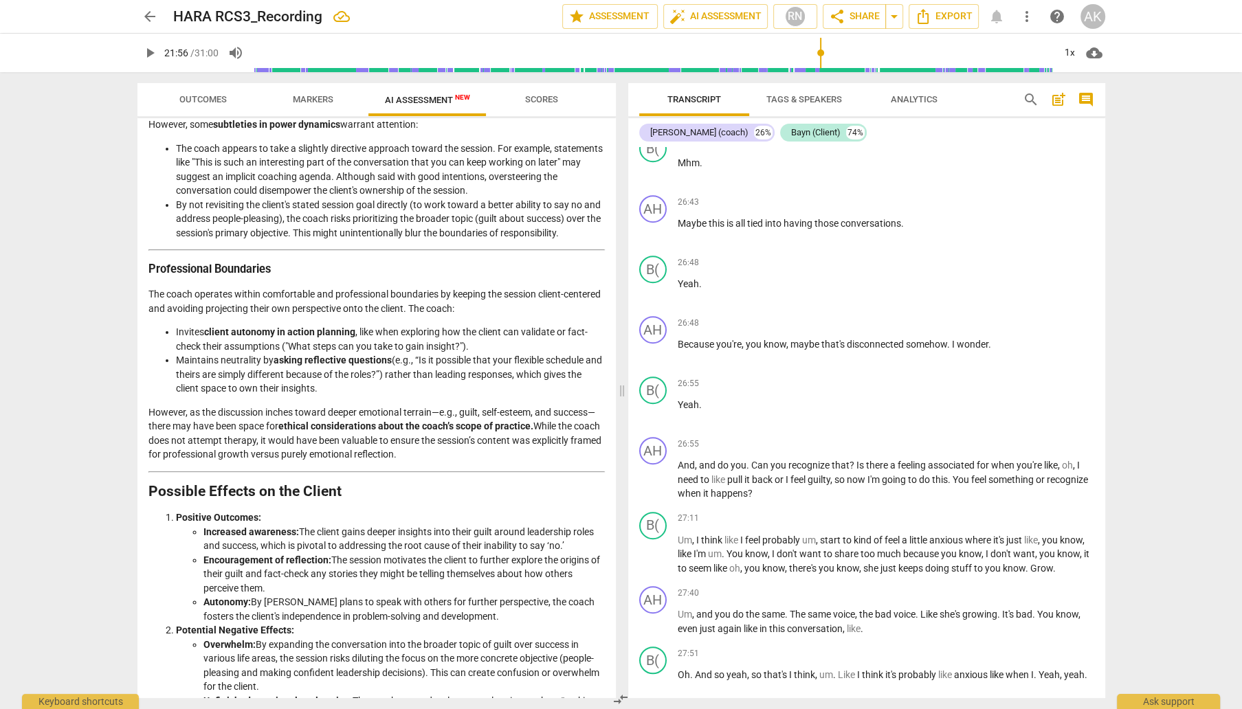
scroll to position [6548, 0]
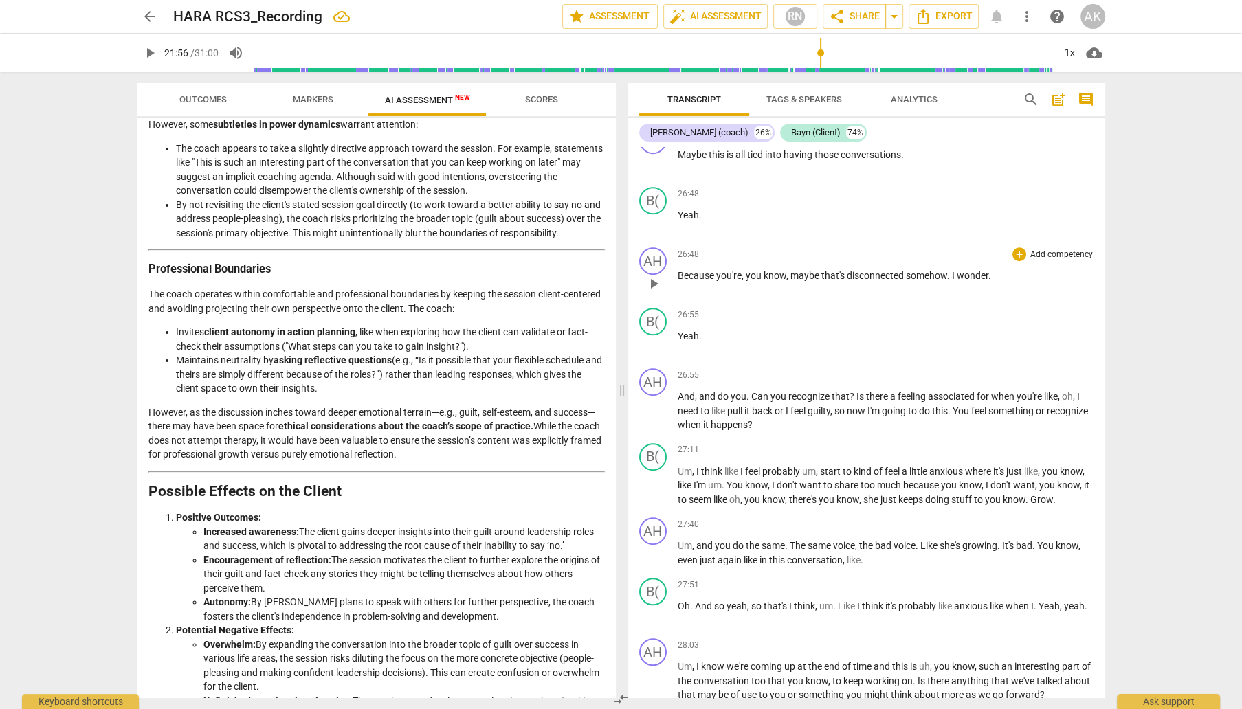
click at [654, 292] on span "play_arrow" at bounding box center [653, 284] width 16 height 16
click at [654, 292] on span "pause" at bounding box center [653, 284] width 16 height 16
type input "1614"
click at [856, 281] on span "disconnected" at bounding box center [876, 275] width 59 height 11
click at [857, 281] on span "disconnected" at bounding box center [876, 275] width 59 height 11
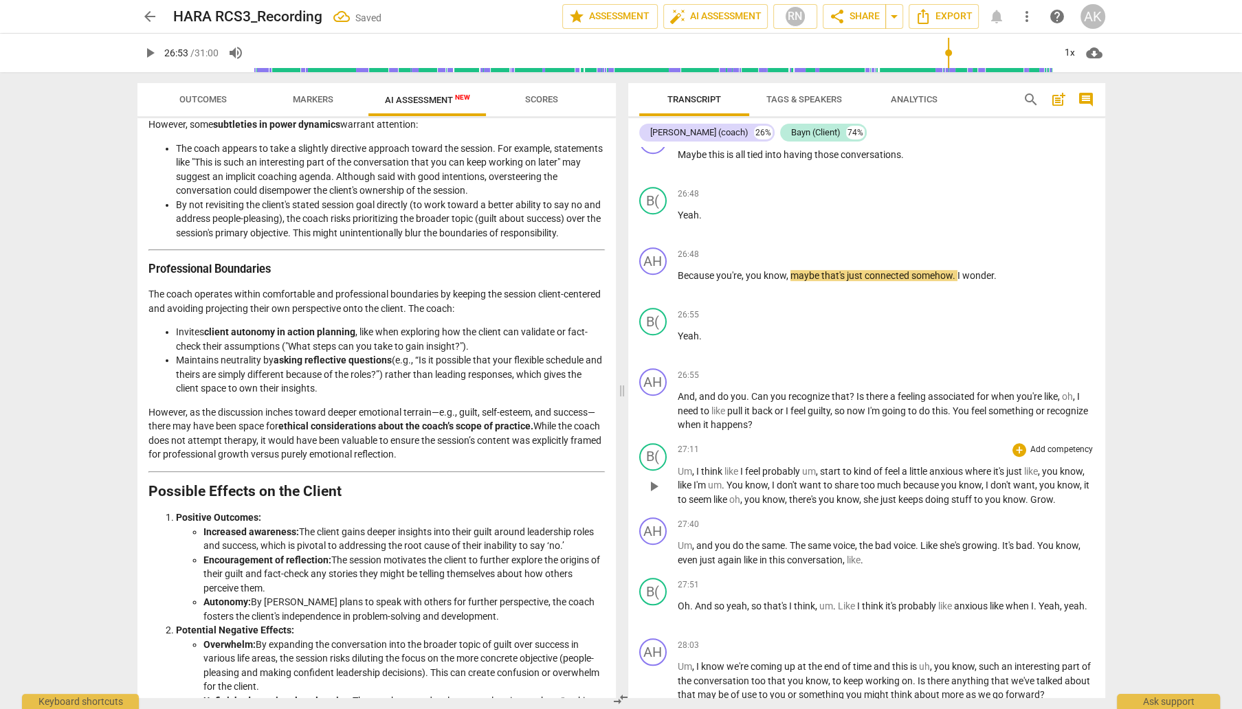
click at [846, 457] on div "27:11 + Add competency keyboard_arrow_right" at bounding box center [886, 450] width 416 height 14
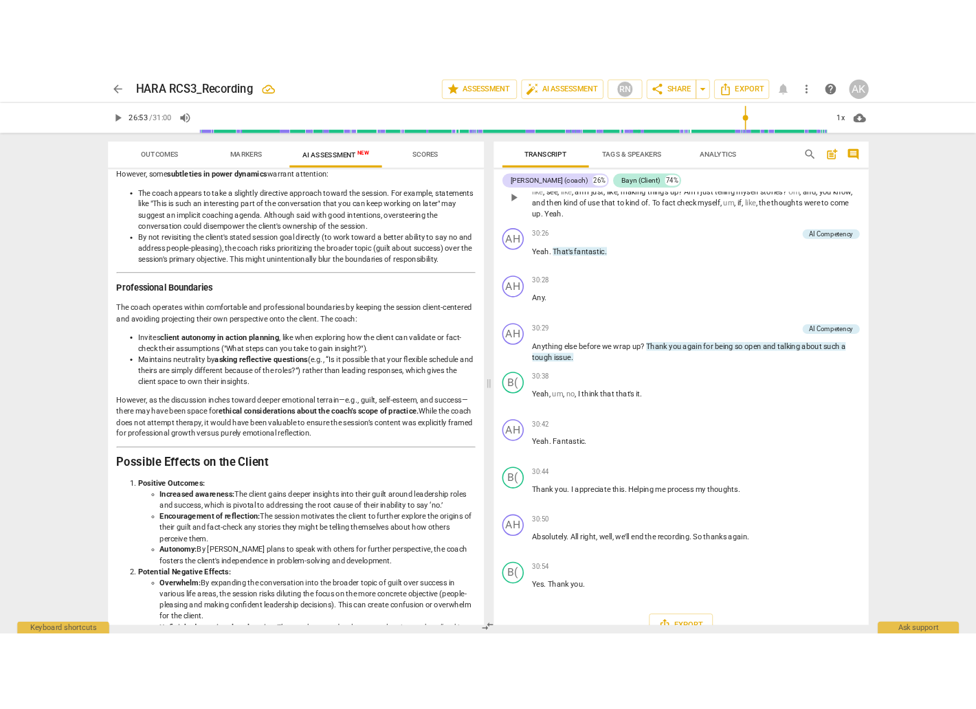
scroll to position [7579, 0]
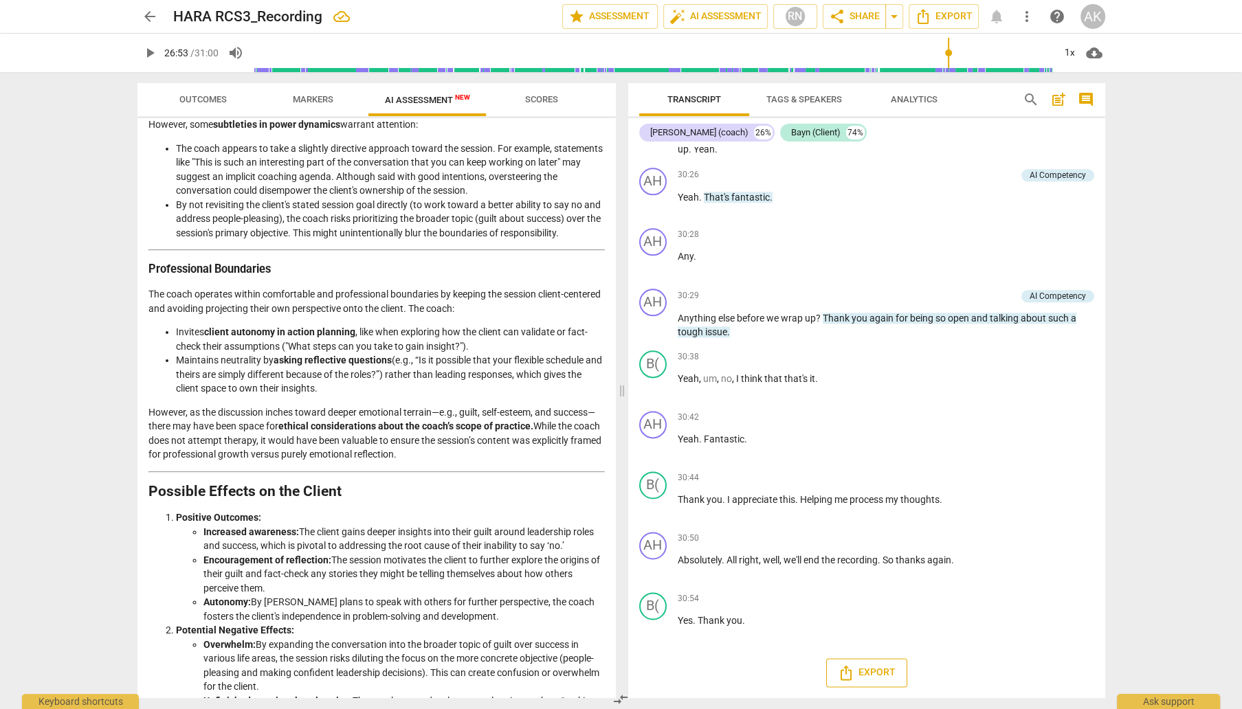
click at [864, 676] on span "Export" at bounding box center [867, 673] width 58 height 16
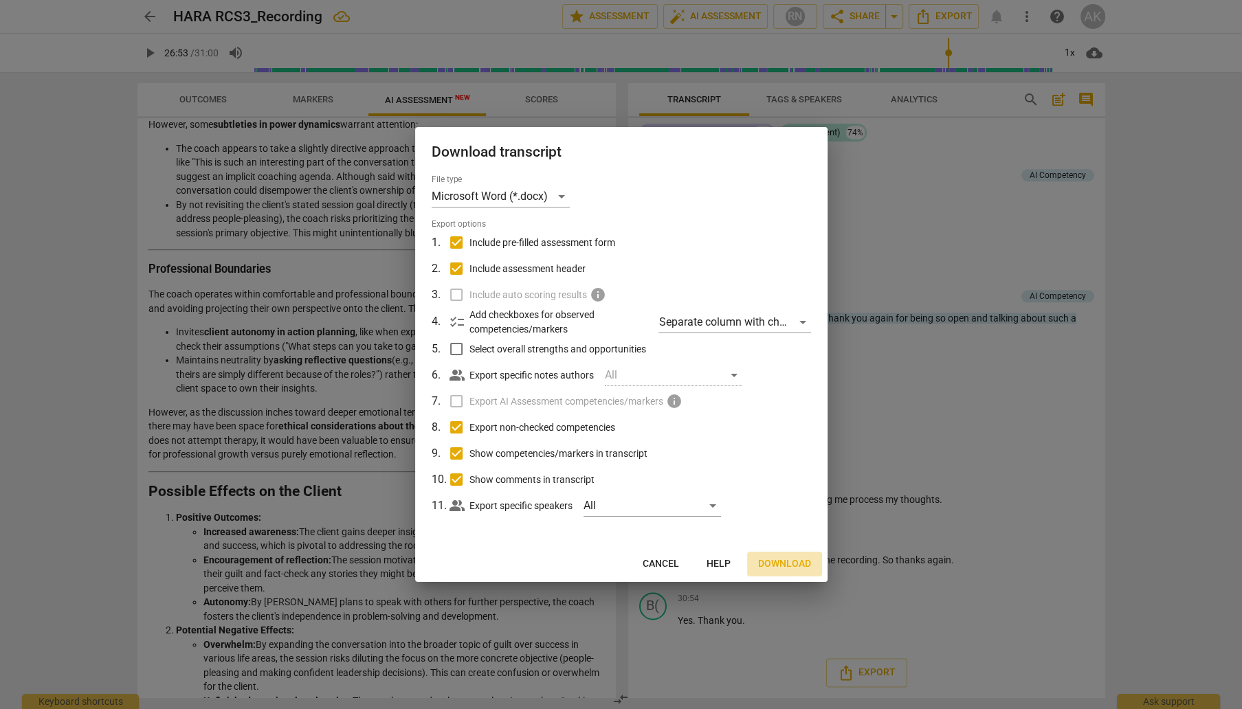
click at [776, 561] on span "Download" at bounding box center [784, 564] width 53 height 14
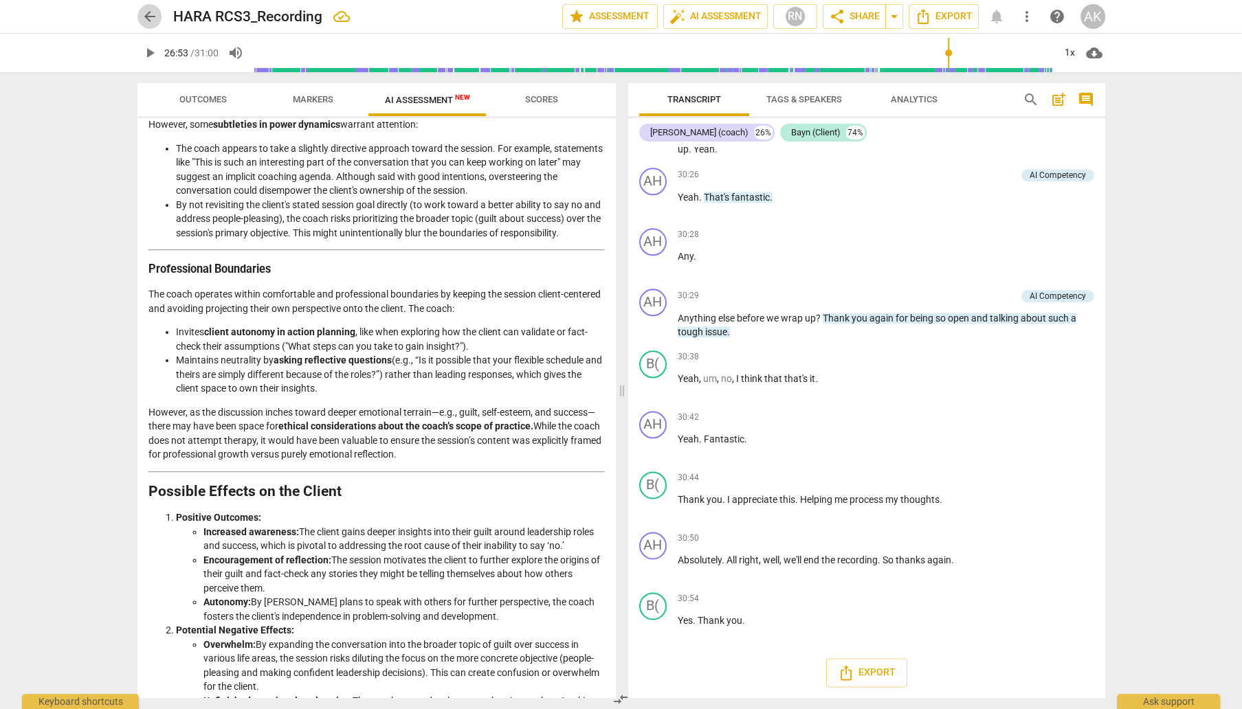
click at [150, 12] on span "arrow_back" at bounding box center [150, 16] width 16 height 16
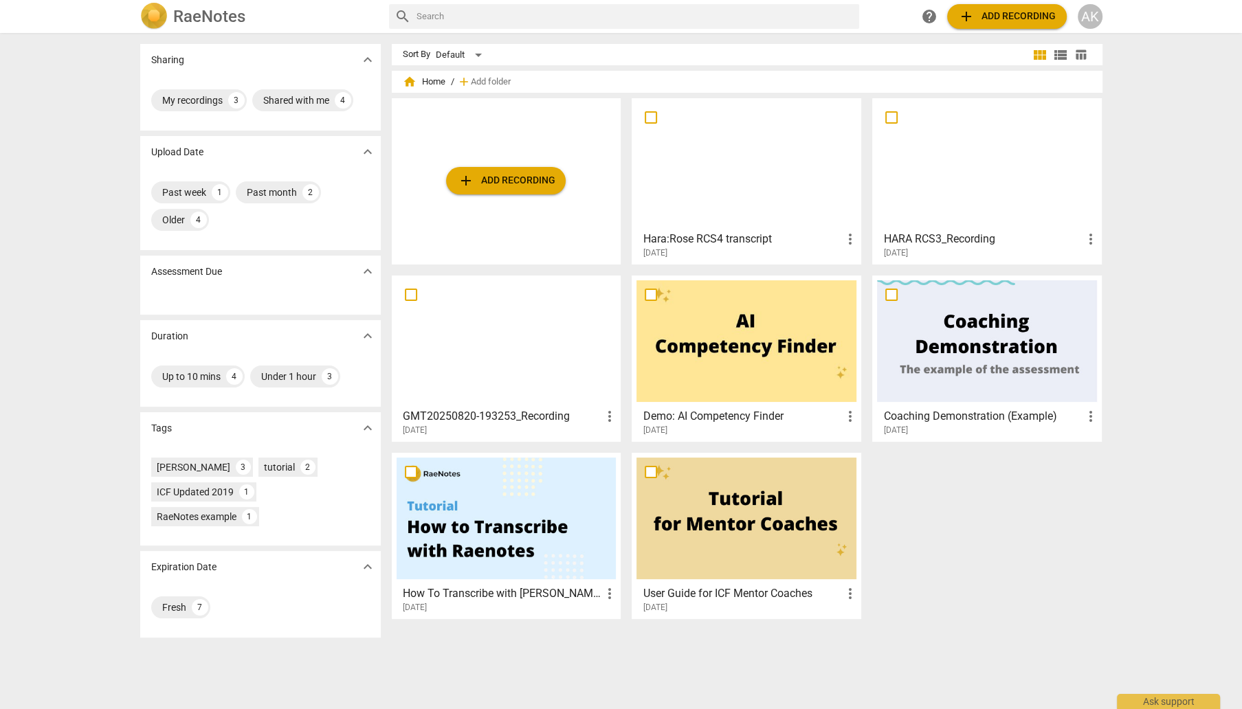
click at [726, 162] on div at bounding box center [746, 164] width 220 height 122
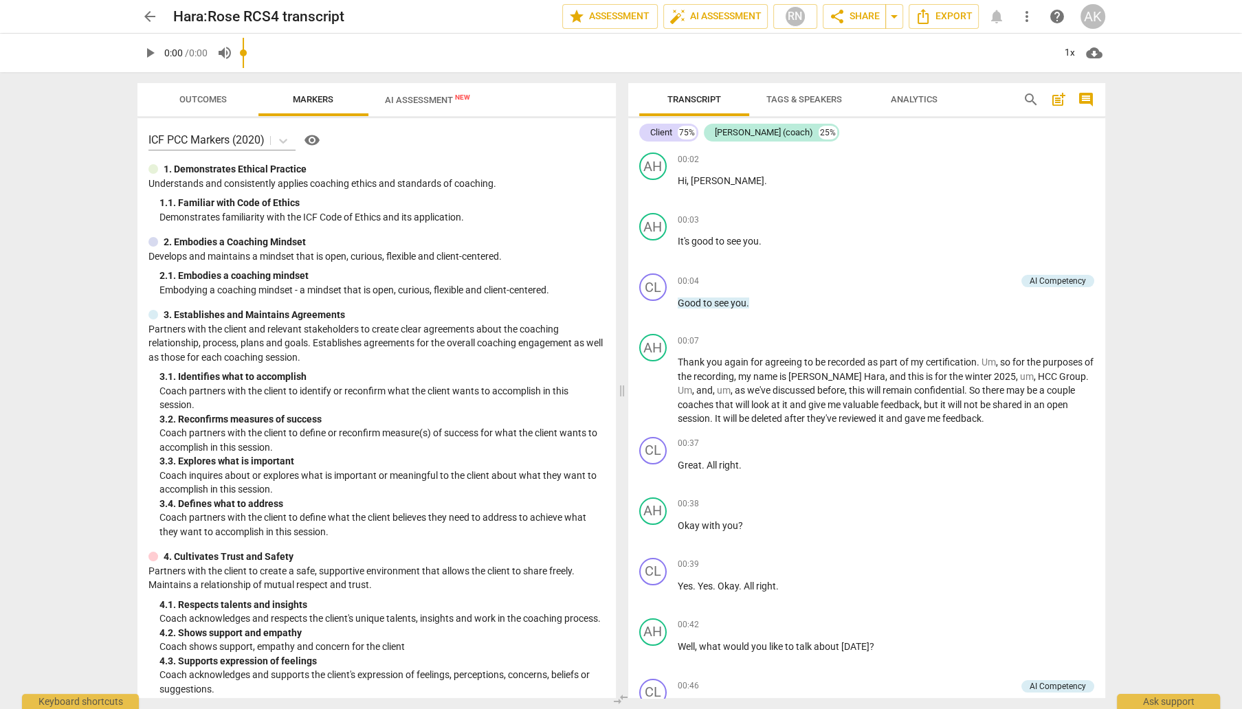
click at [412, 52] on input "range" at bounding box center [649, 53] width 812 height 44
click at [416, 96] on span "AI Assessment New" at bounding box center [427, 100] width 85 height 10
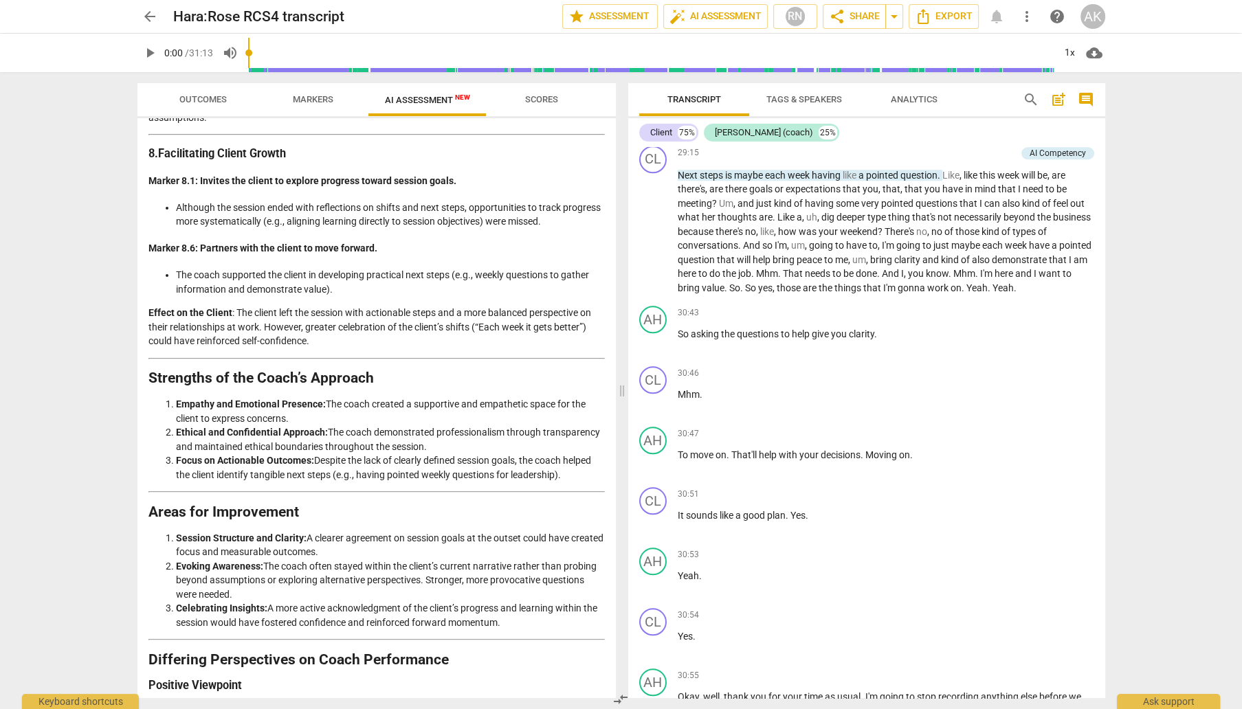
scroll to position [2199, 0]
